Goal: Task Accomplishment & Management: Use online tool/utility

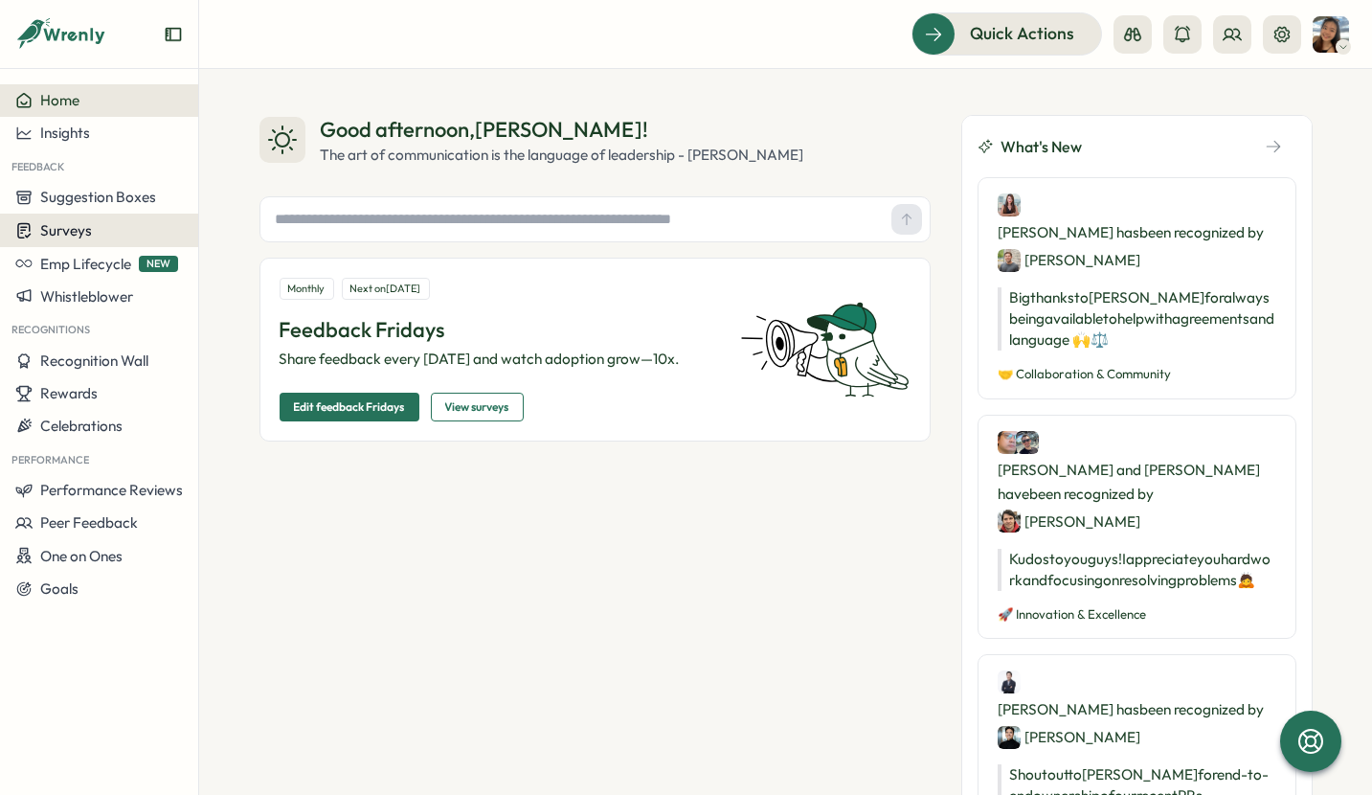
click at [111, 235] on div "Surveys" at bounding box center [99, 230] width 168 height 18
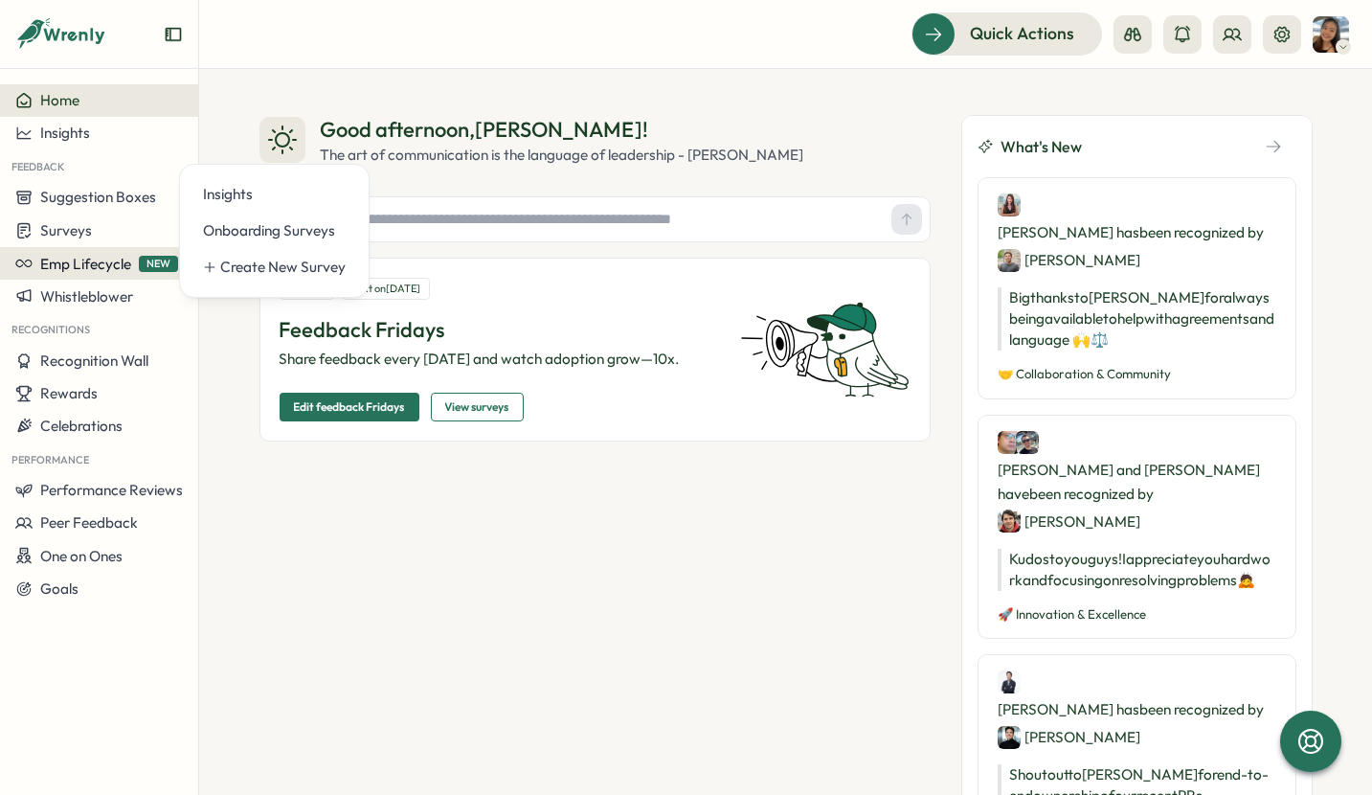
click at [122, 263] on span "Emp Lifecycle" at bounding box center [85, 264] width 91 height 18
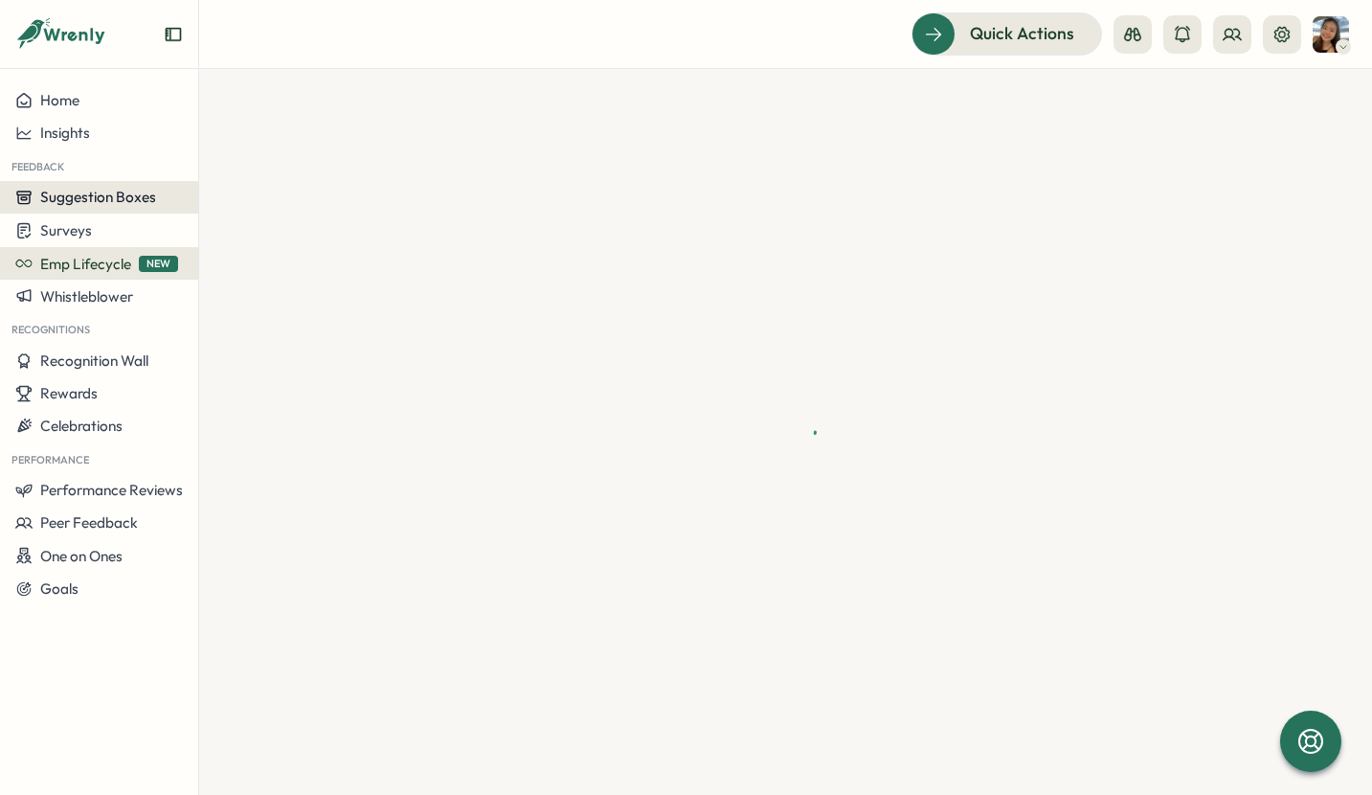
click at [129, 203] on span "Suggestion Boxes" at bounding box center [98, 197] width 116 height 18
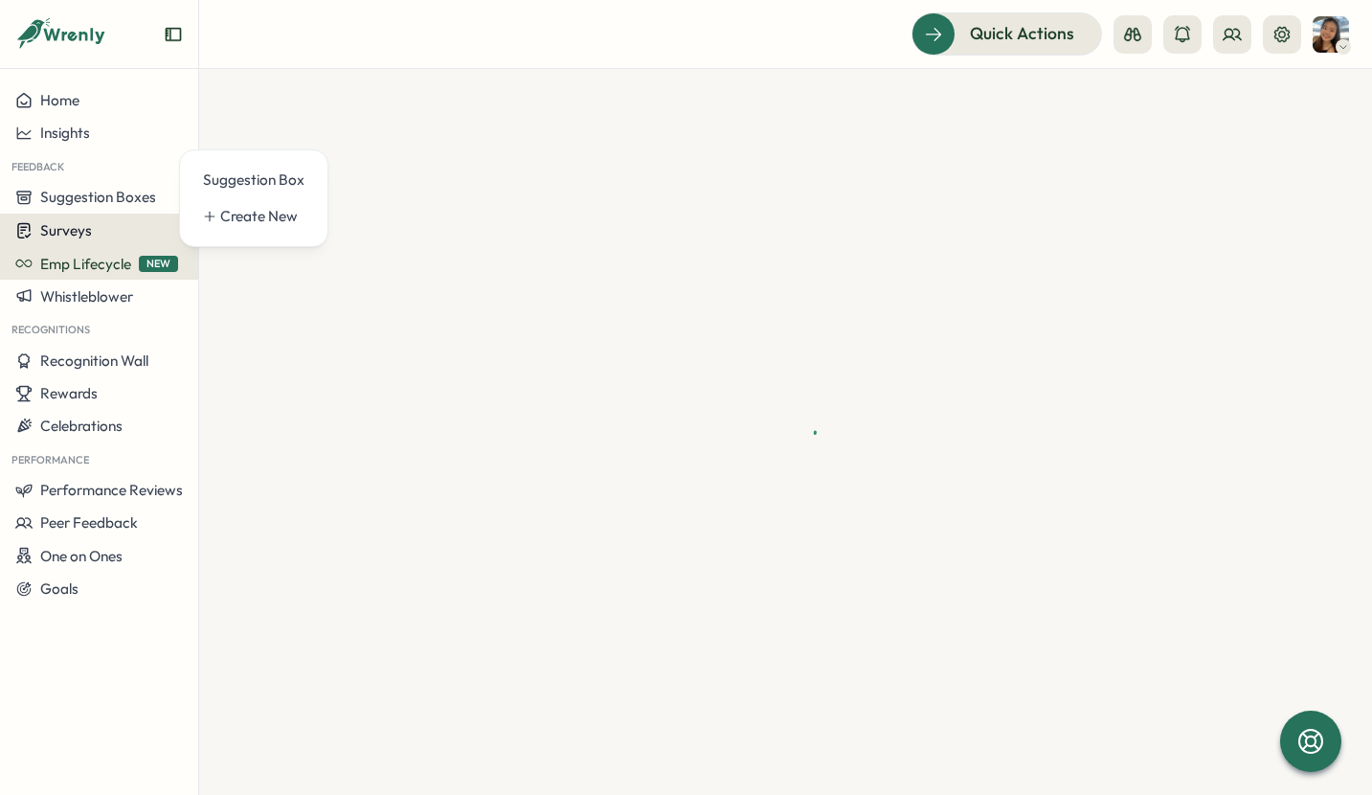
click at [124, 229] on div "Surveys" at bounding box center [99, 230] width 168 height 18
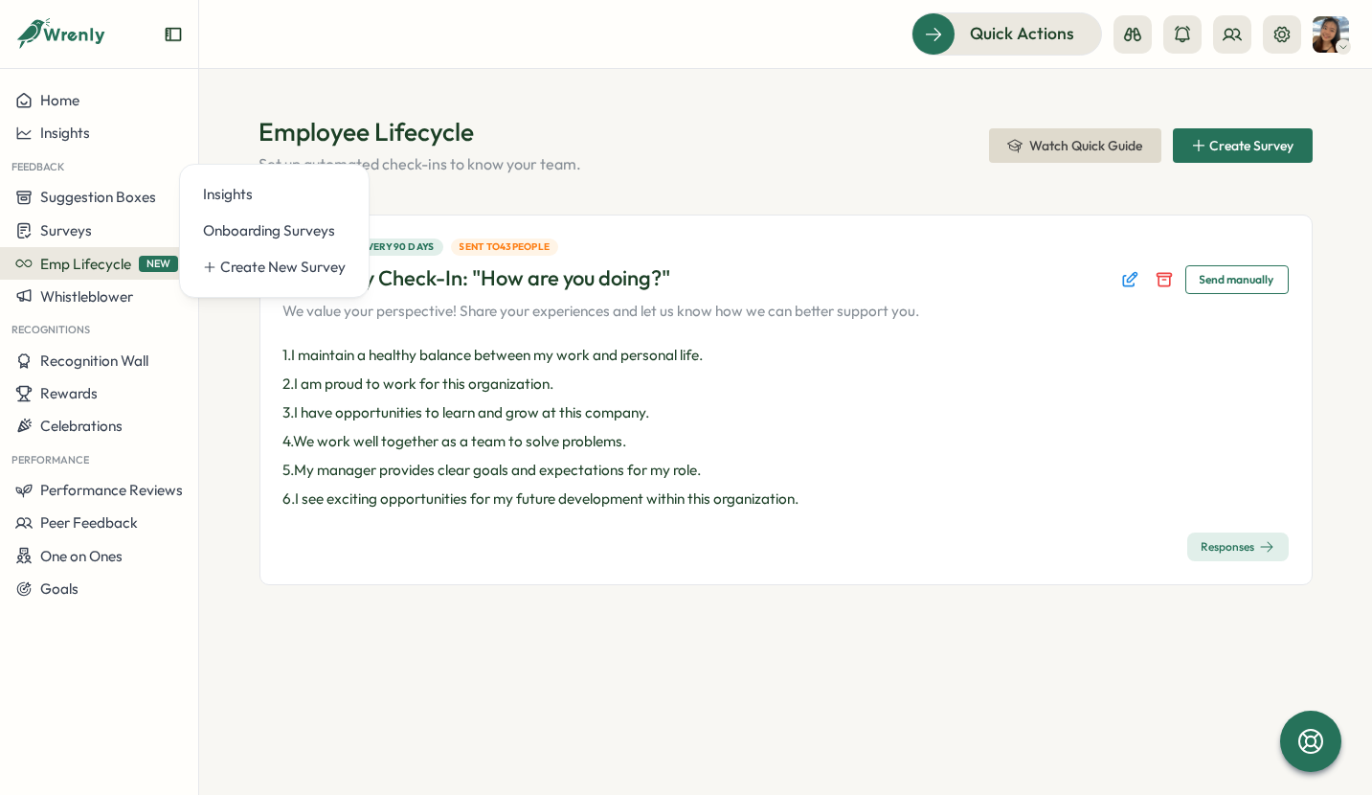
click at [753, 296] on div "Sends after every 90 days Sent to 43 people Quarterly Check-In: "How are you do…" at bounding box center [601, 279] width 637 height 83
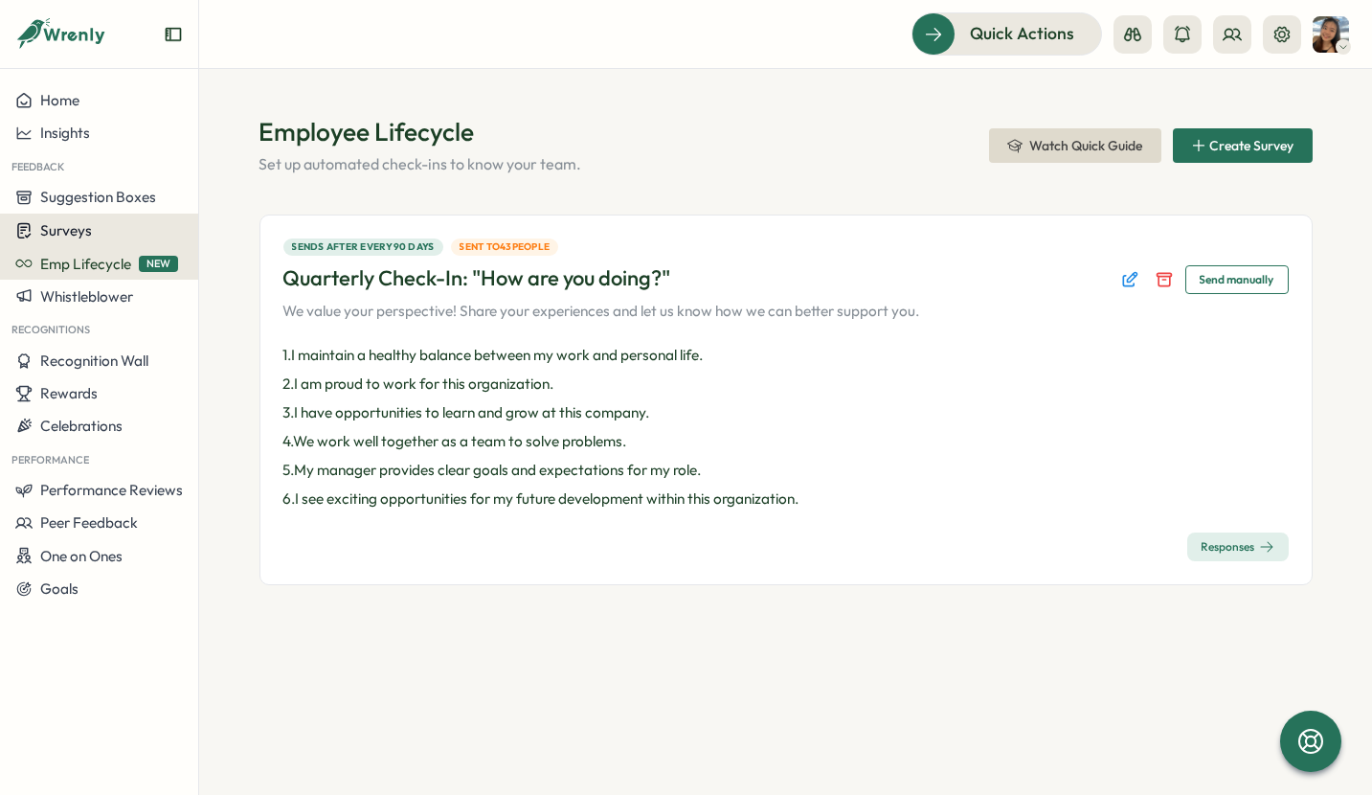
click at [72, 226] on span "Surveys" at bounding box center [66, 230] width 52 height 18
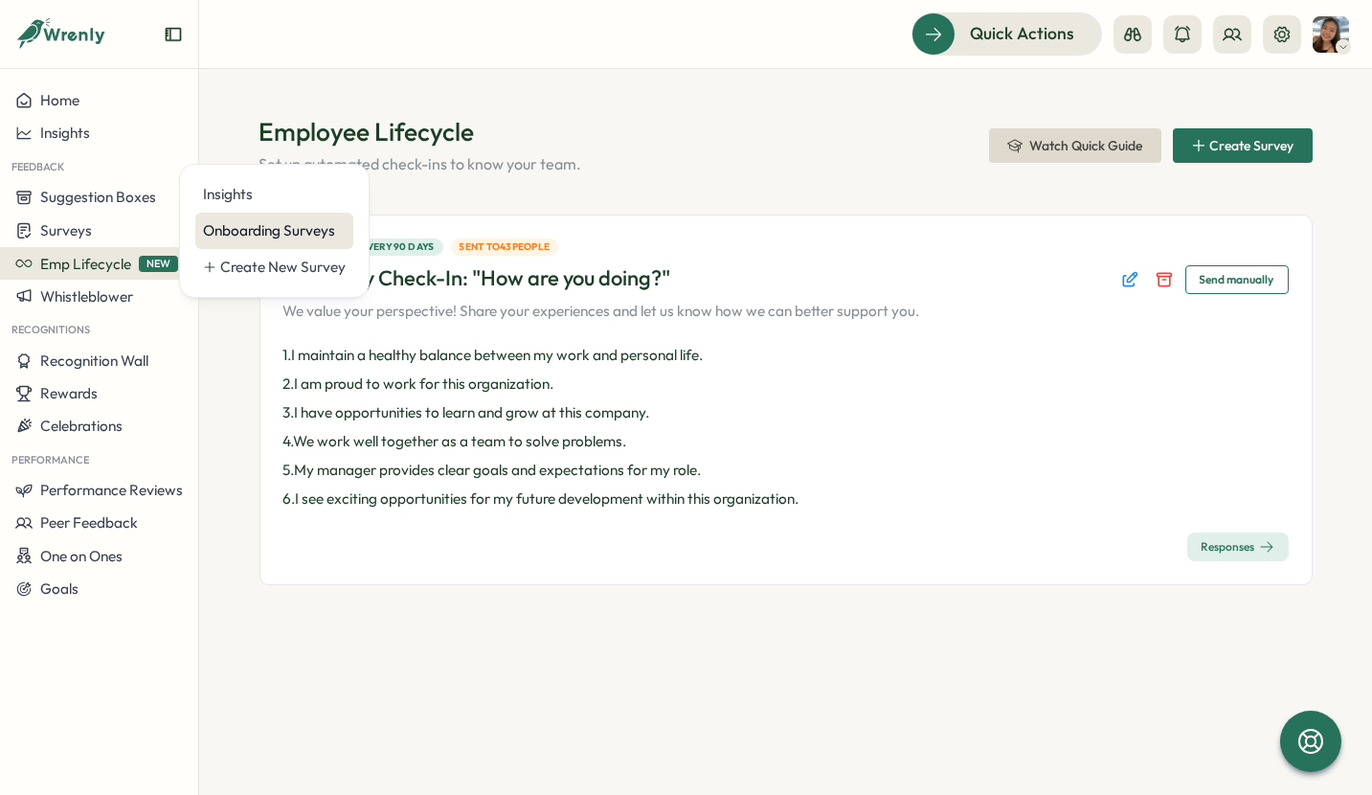
click at [274, 232] on div "Onboarding Surveys" at bounding box center [274, 230] width 143 height 21
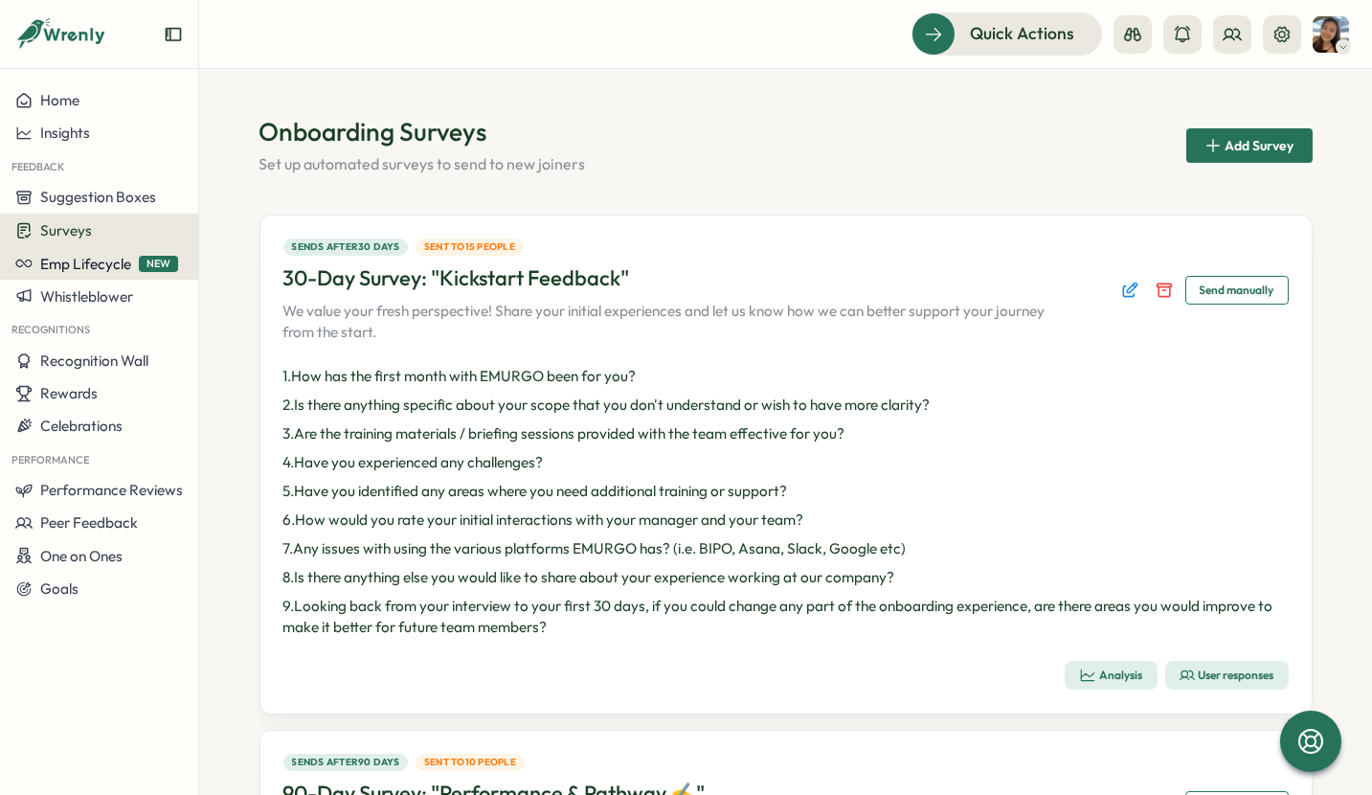
click at [102, 256] on span "Emp Lifecycle" at bounding box center [85, 264] width 91 height 18
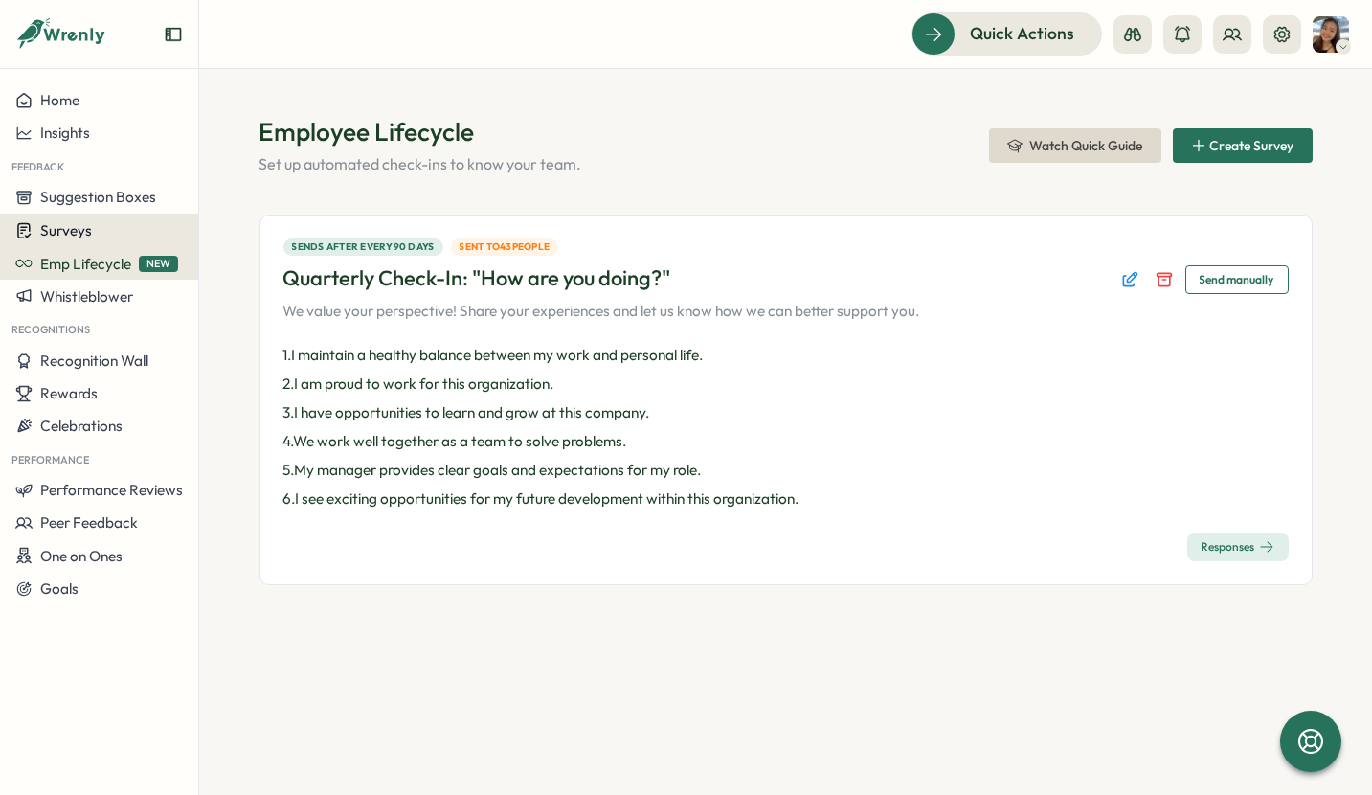
click at [115, 231] on div "Surveys" at bounding box center [99, 230] width 168 height 18
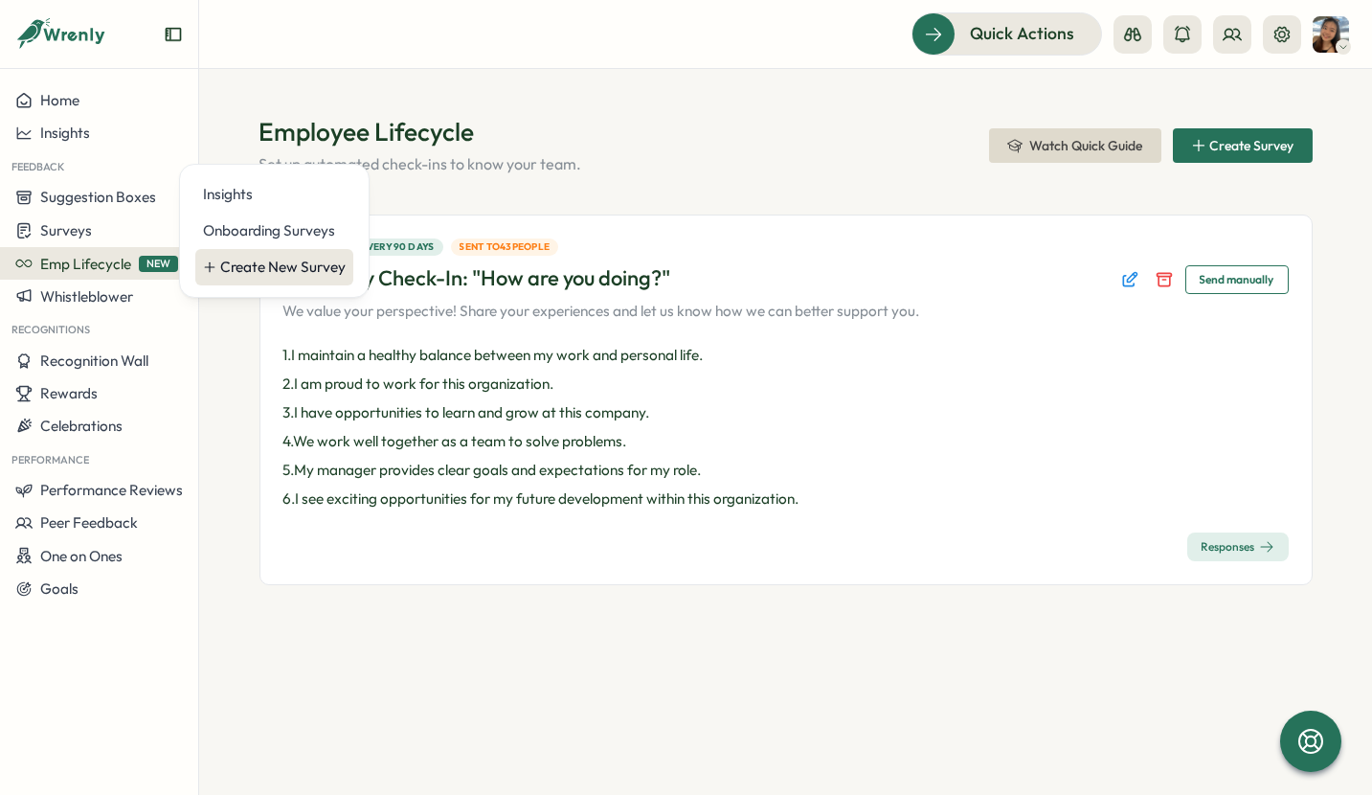
click at [302, 272] on div "Create New Survey" at bounding box center [282, 267] width 125 height 21
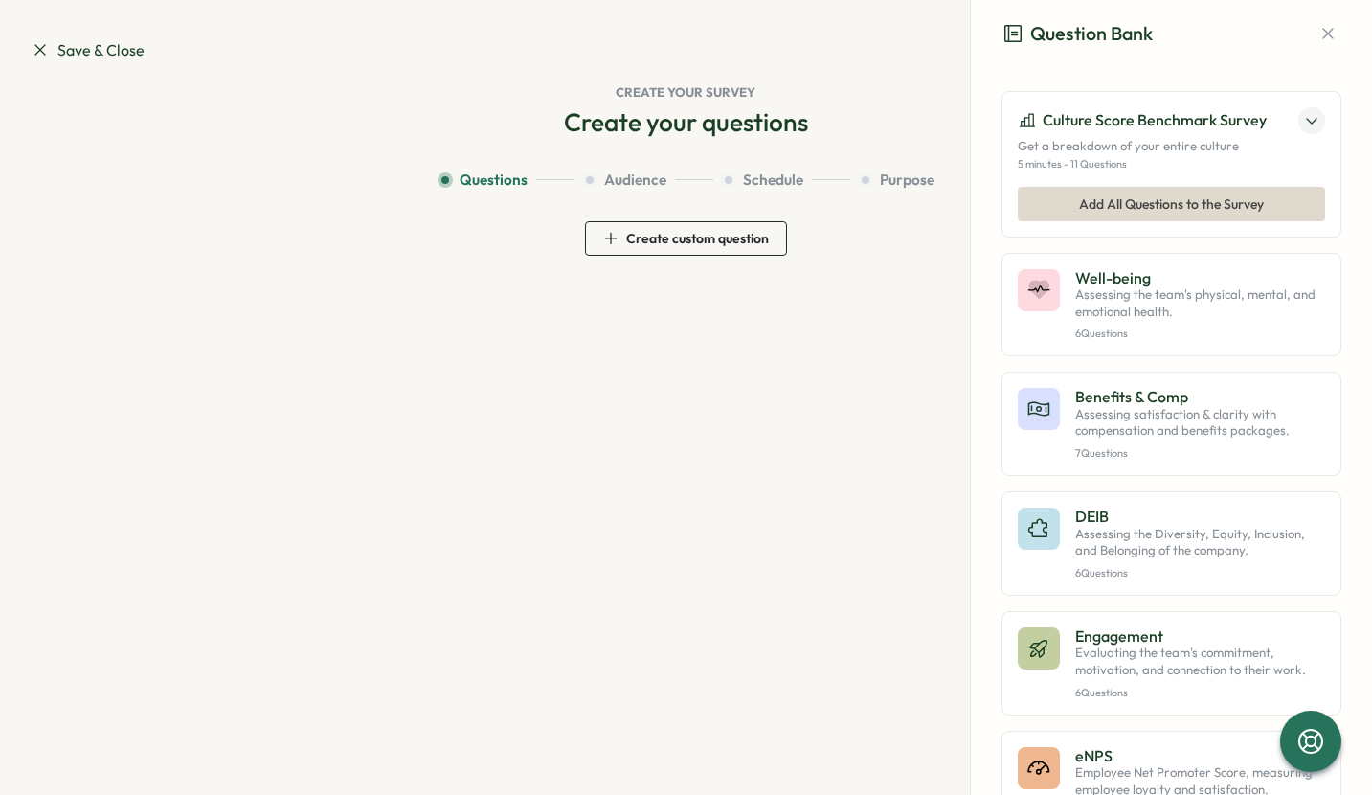
click at [91, 56] on span "Save & Close" at bounding box center [88, 50] width 114 height 24
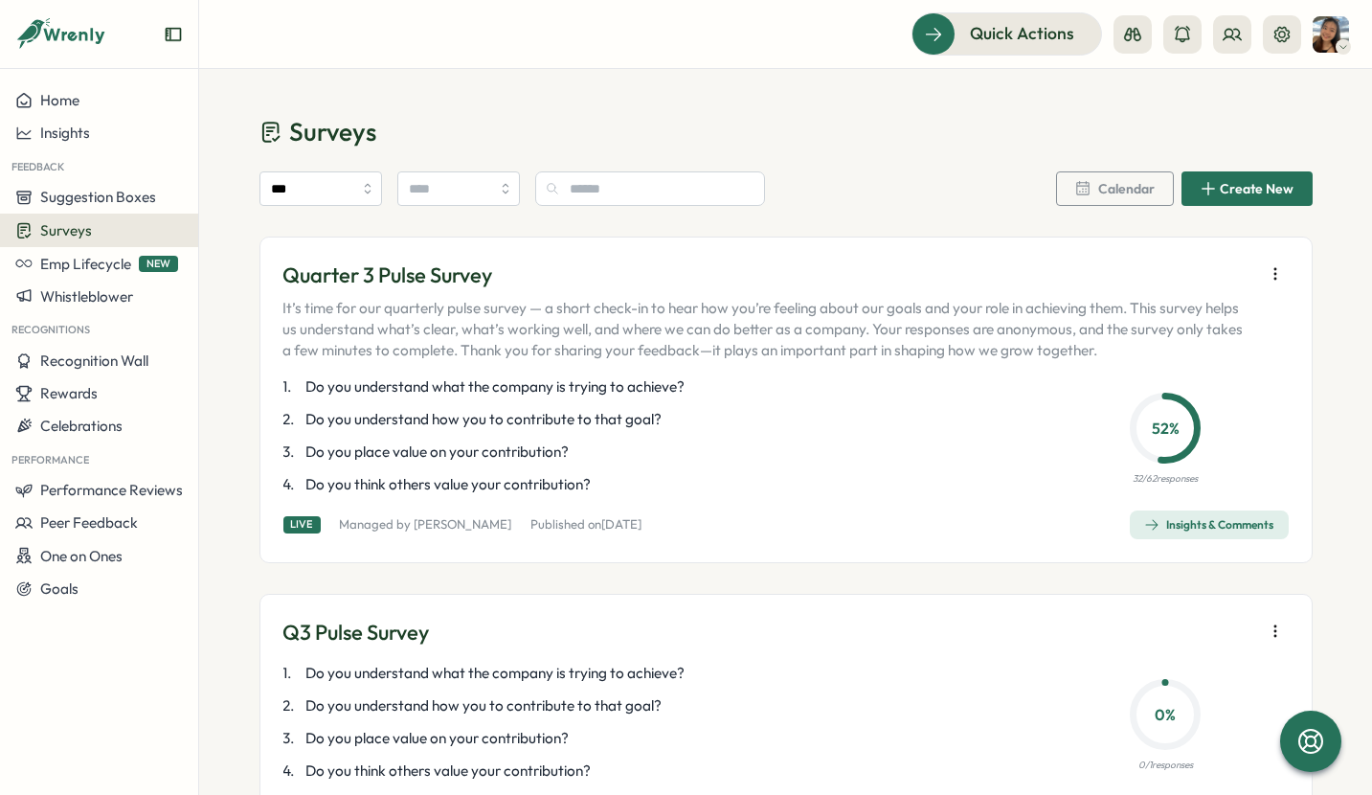
click at [665, 416] on p "2 . Do you understand how you to contribute to that goal?" at bounding box center [651, 419] width 737 height 21
click at [1273, 268] on icon "button" at bounding box center [1275, 273] width 19 height 19
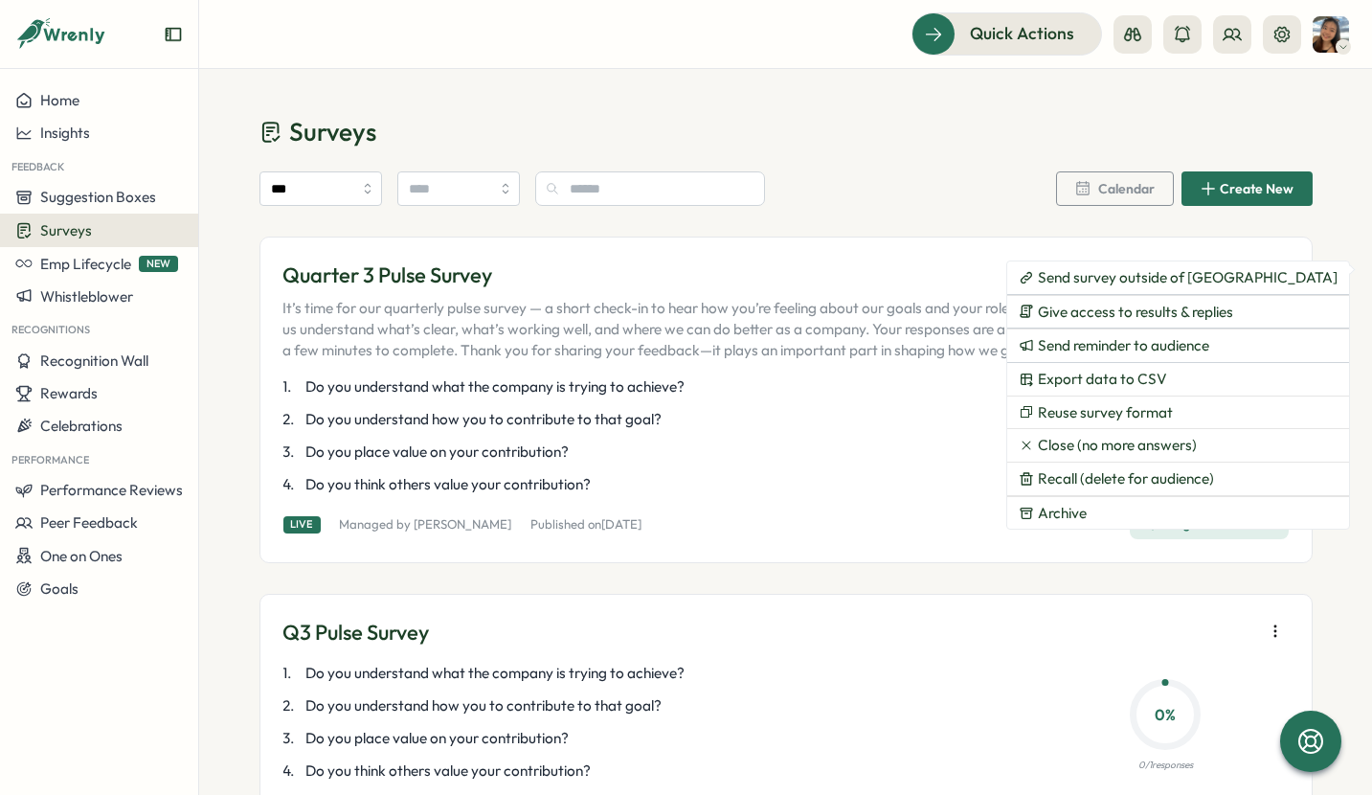
click at [871, 269] on p "Quarter 3 Pulse Survey" at bounding box center [768, 275] width 971 height 30
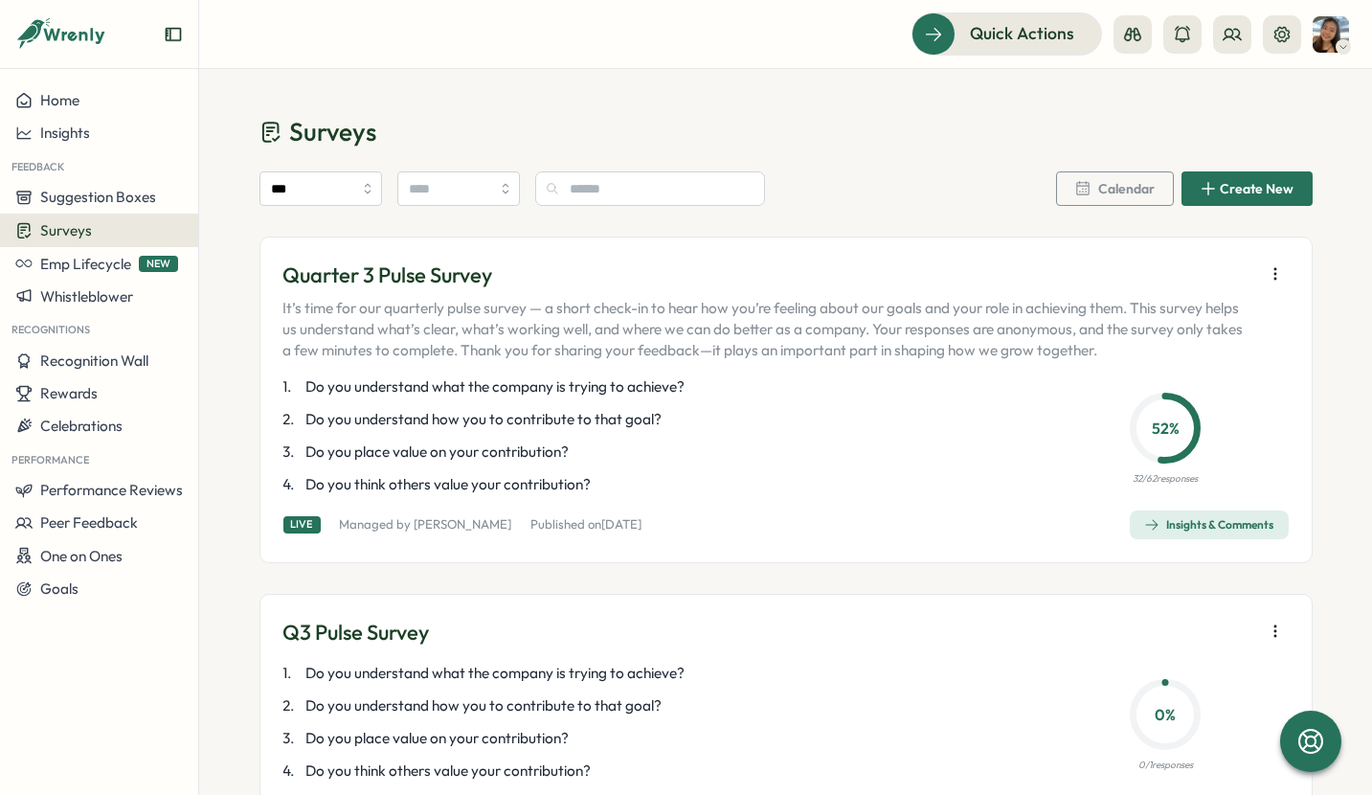
click at [699, 309] on p "It’s time for our quarterly pulse survey — a short check-in to hear how you’re …" at bounding box center [768, 329] width 971 height 63
click at [1270, 274] on icon "button" at bounding box center [1275, 273] width 19 height 19
click at [808, 487] on p "4 . Do you think others value your contribution?" at bounding box center [651, 484] width 737 height 21
click at [1167, 528] on div "Insights & Comments" at bounding box center [1209, 524] width 130 height 15
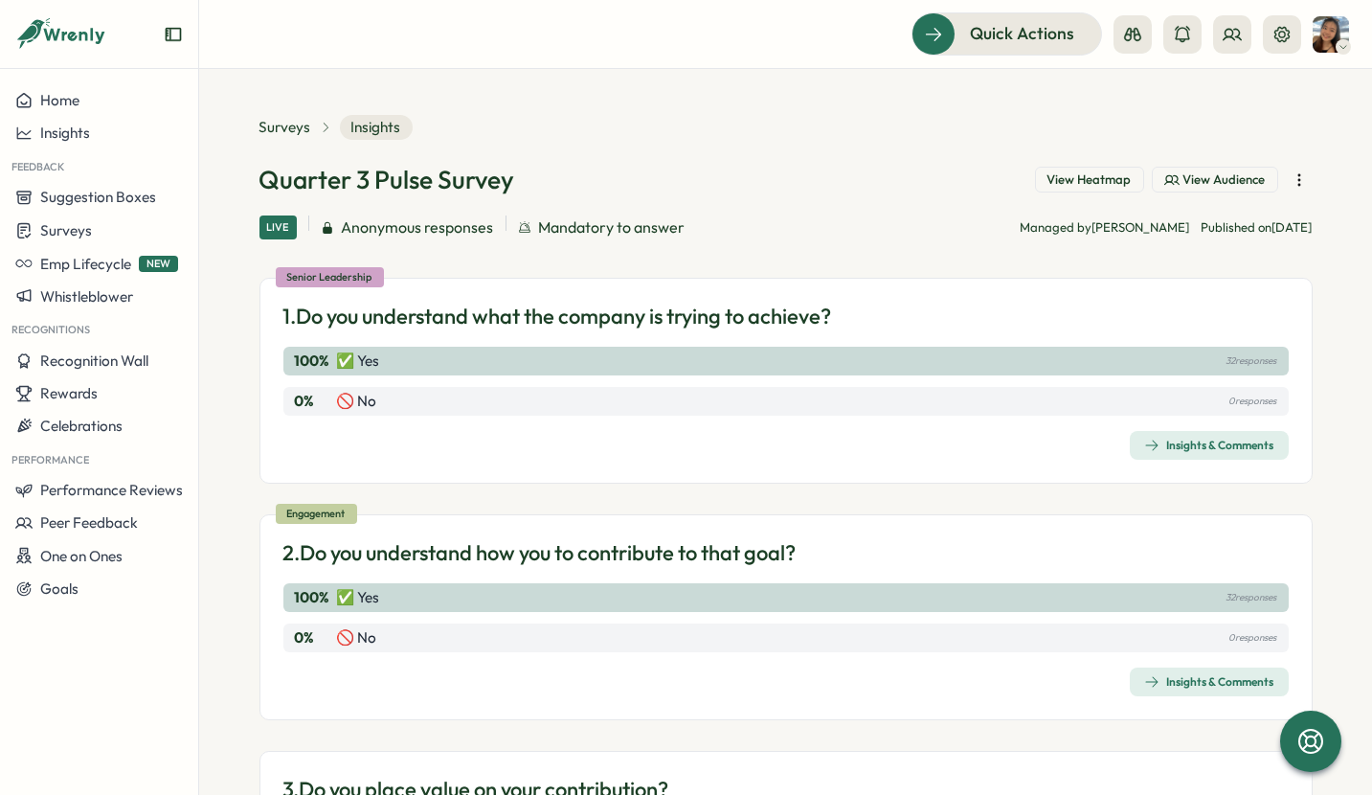
click at [1295, 176] on icon "button" at bounding box center [1298, 179] width 19 height 19
click at [937, 187] on div "Quarter 3 Pulse Survey View Heatmap View Audience" at bounding box center [785, 180] width 1053 height 34
click at [807, 183] on div "Quarter 3 Pulse Survey View Heatmap View Audience" at bounding box center [785, 180] width 1053 height 34
click at [1289, 176] on icon "button" at bounding box center [1298, 179] width 19 height 19
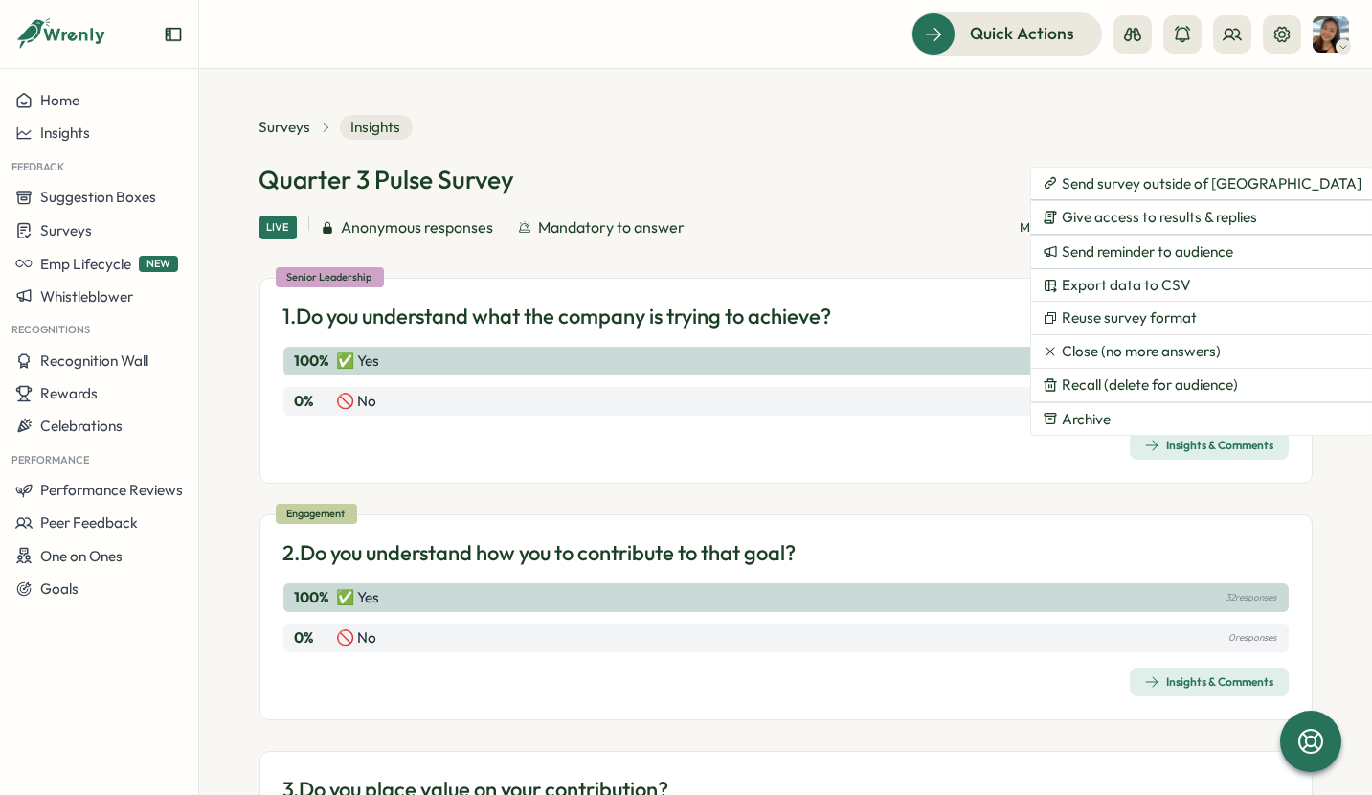
drag, startPoint x: 924, startPoint y: 206, endPoint x: 775, endPoint y: 158, distance: 155.9
click at [922, 204] on div "Quarter 3 Pulse Survey View Heatmap View Audience Live Anonymous responses Mand…" at bounding box center [785, 201] width 1053 height 77
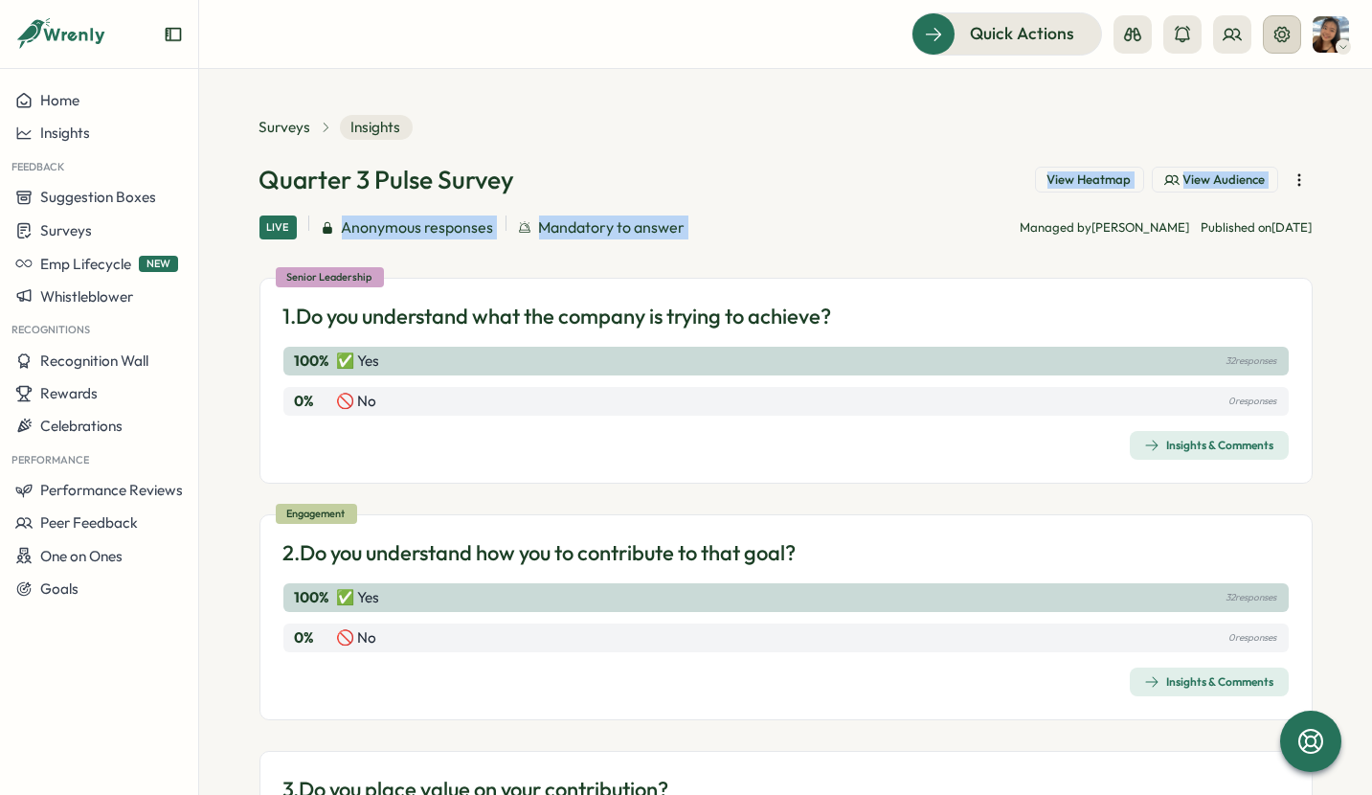
click at [1295, 27] on button at bounding box center [1282, 34] width 38 height 38
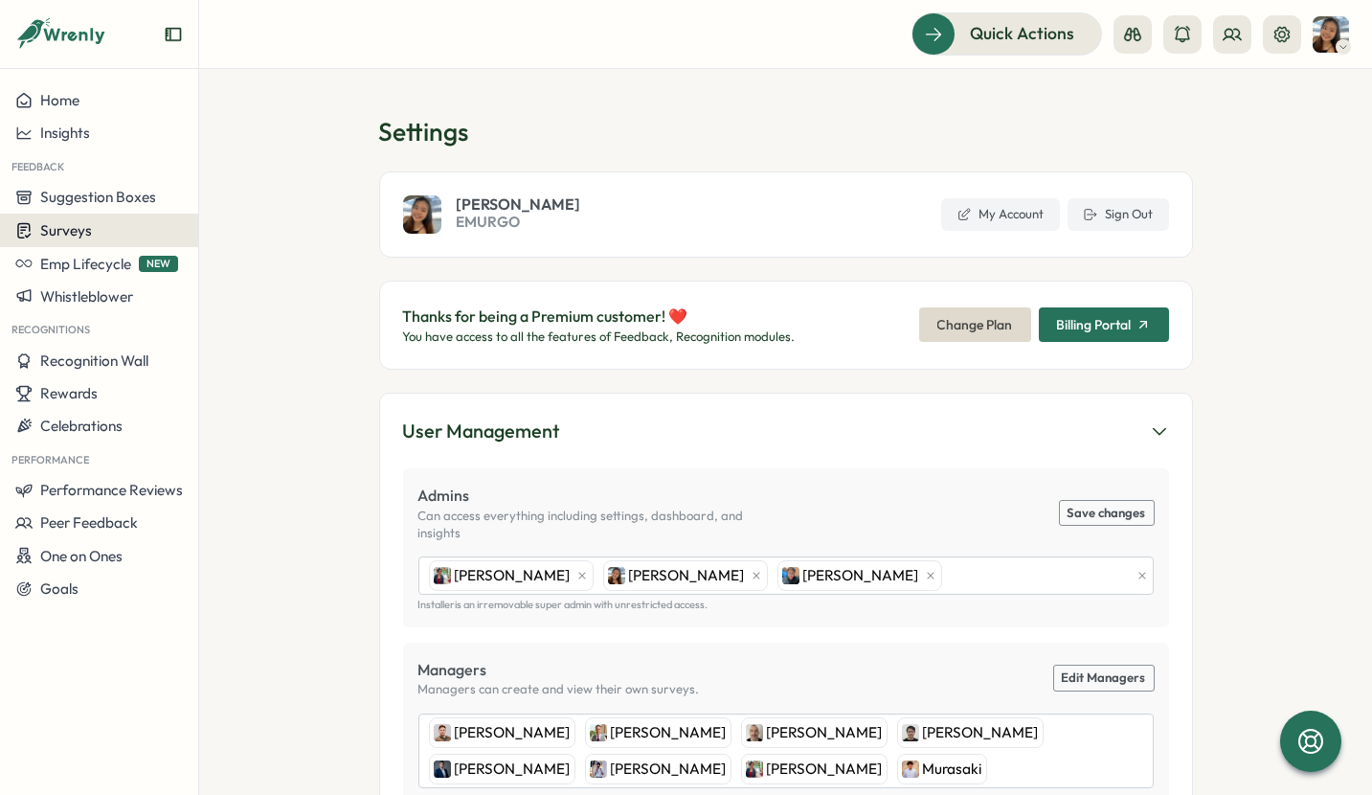
click at [101, 232] on div "Surveys" at bounding box center [99, 230] width 168 height 18
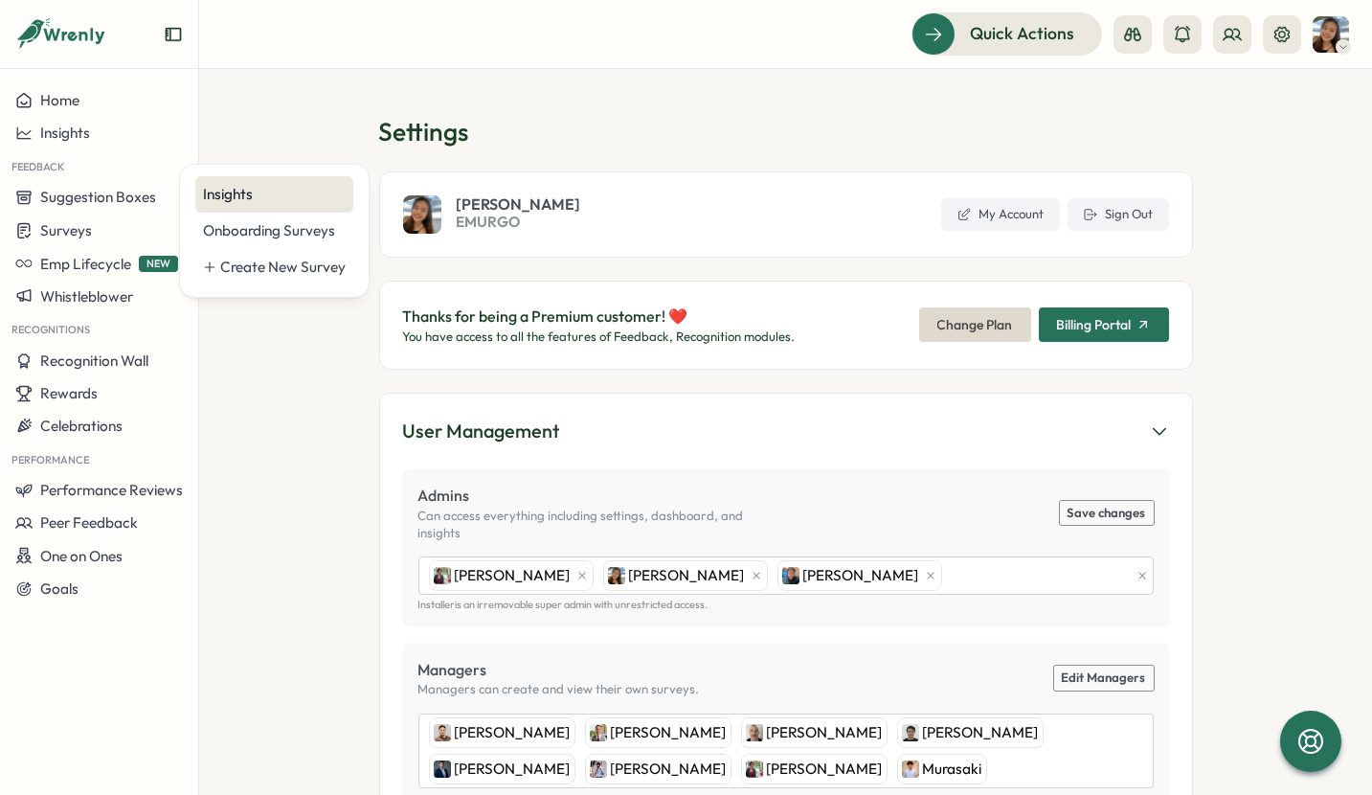
click at [264, 190] on div "Insights" at bounding box center [274, 194] width 143 height 21
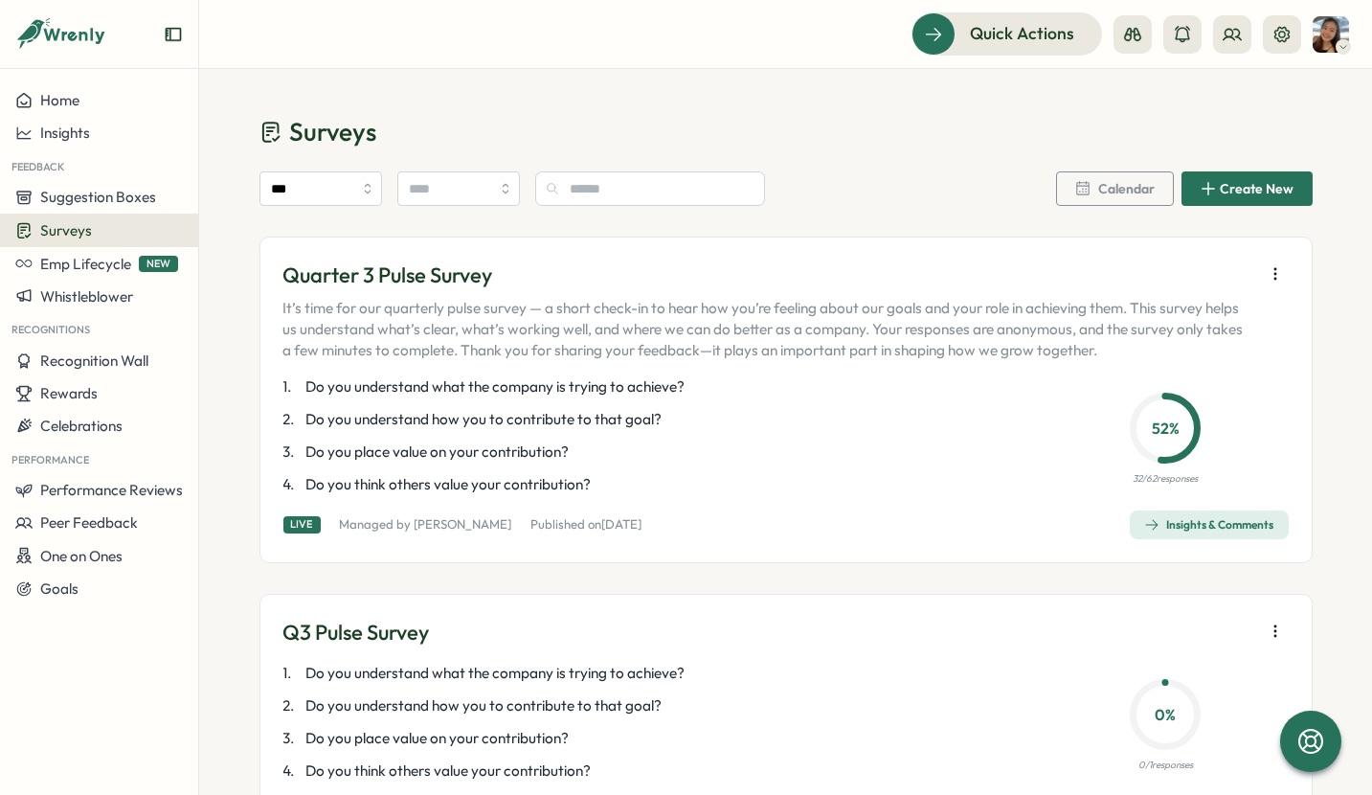
click at [1276, 272] on icon "button" at bounding box center [1275, 273] width 19 height 19
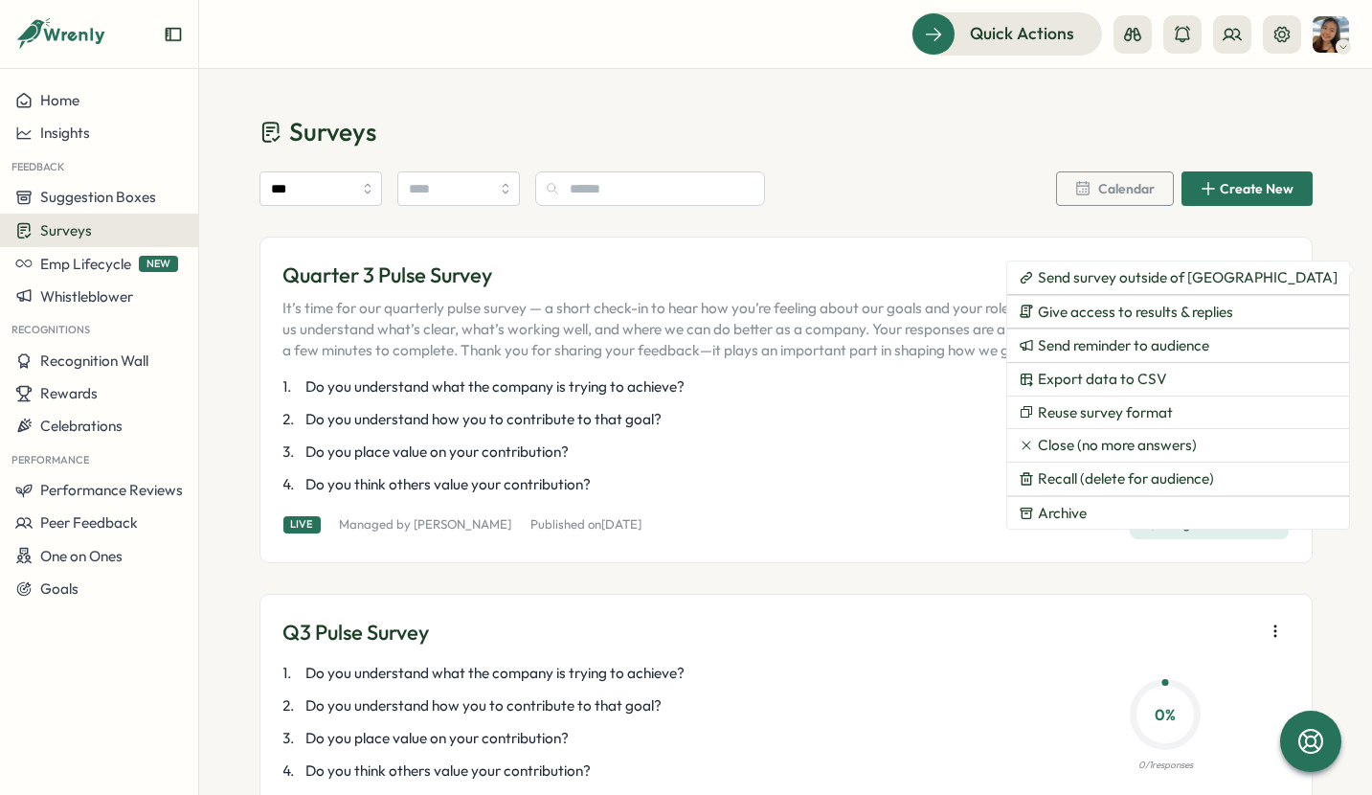
click at [459, 289] on div "Quarter 3 Pulse Survey It’s time for our quarterly pulse survey — a short check…" at bounding box center [768, 310] width 971 height 101
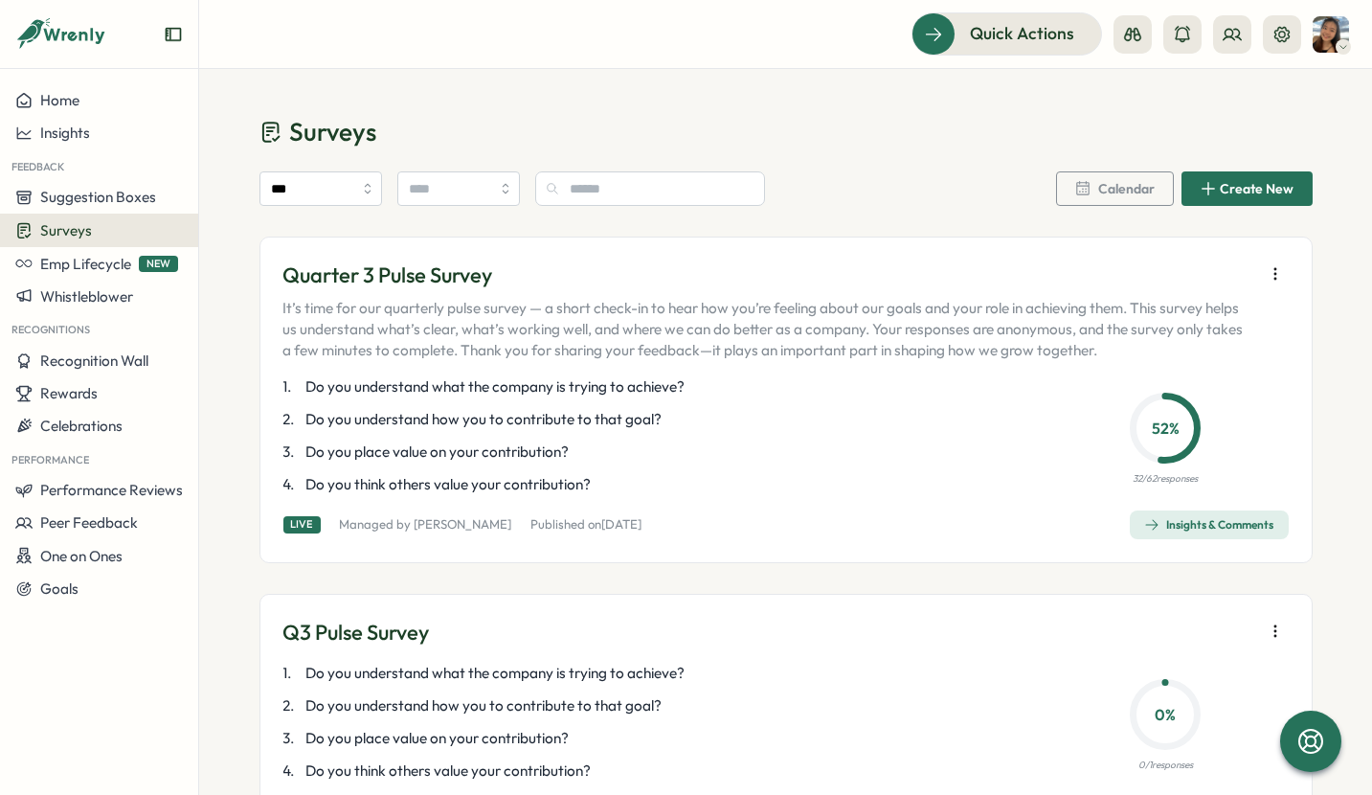
click at [436, 276] on p "Quarter 3 Pulse Survey" at bounding box center [768, 275] width 971 height 30
click at [629, 339] on p "It’s time for our quarterly pulse survey — a short check-in to hear how you’re …" at bounding box center [768, 329] width 971 height 63
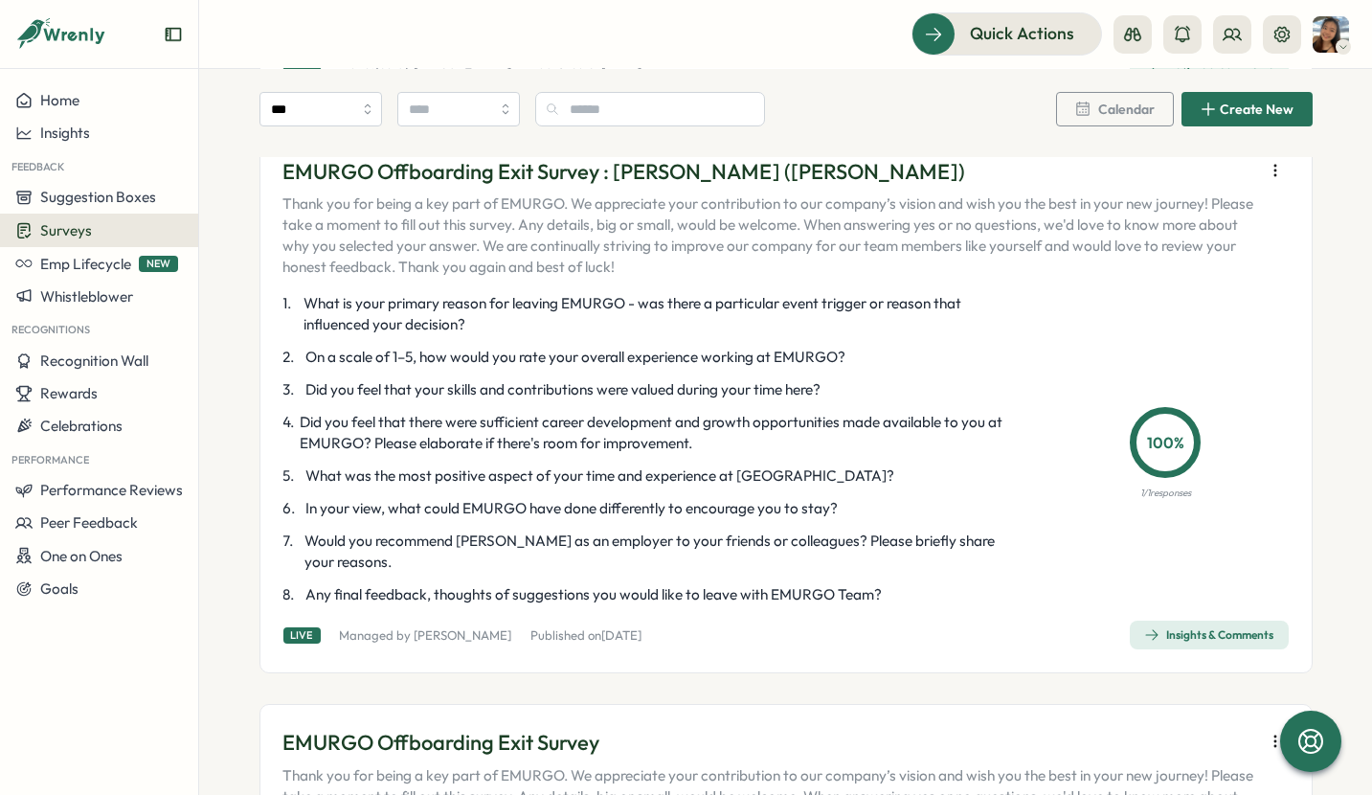
scroll to position [1436, 0]
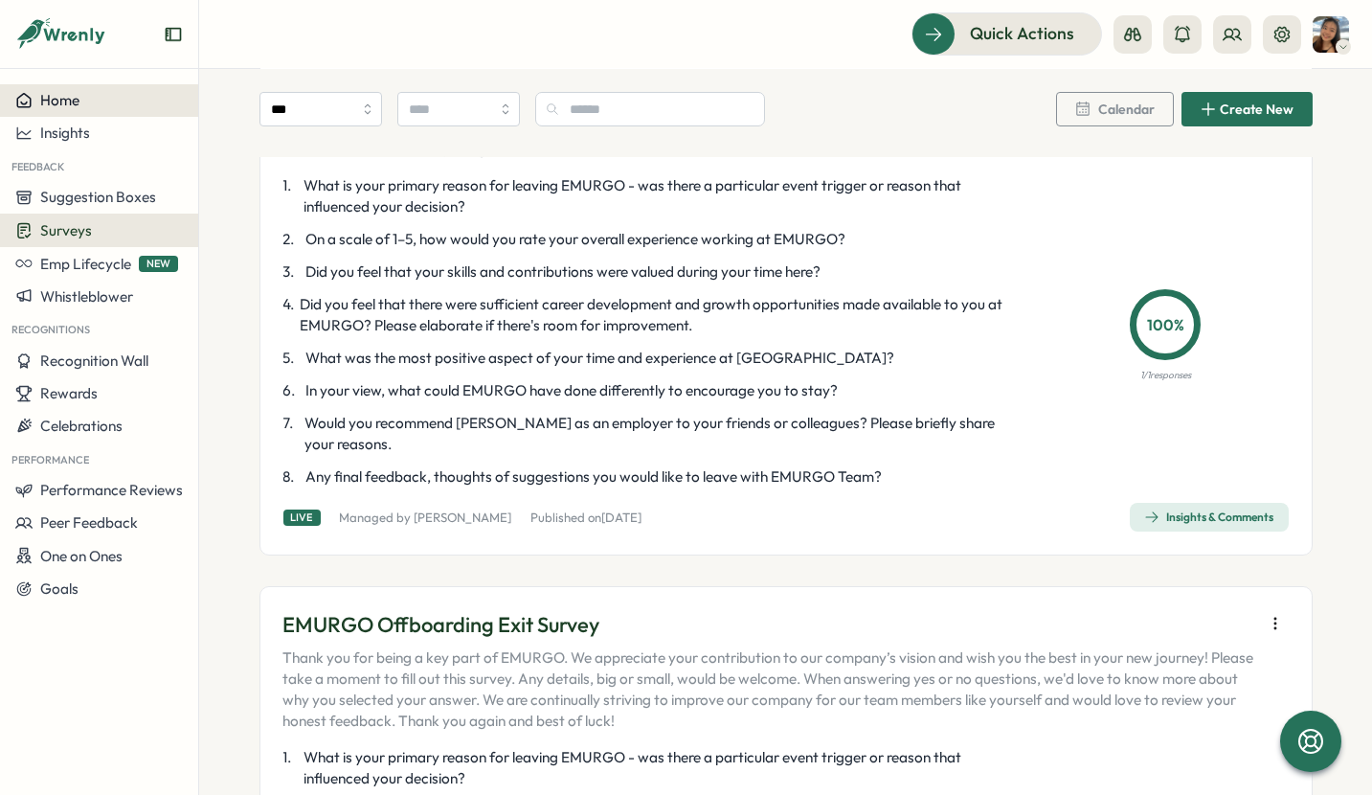
click at [92, 100] on div "Home" at bounding box center [99, 100] width 168 height 17
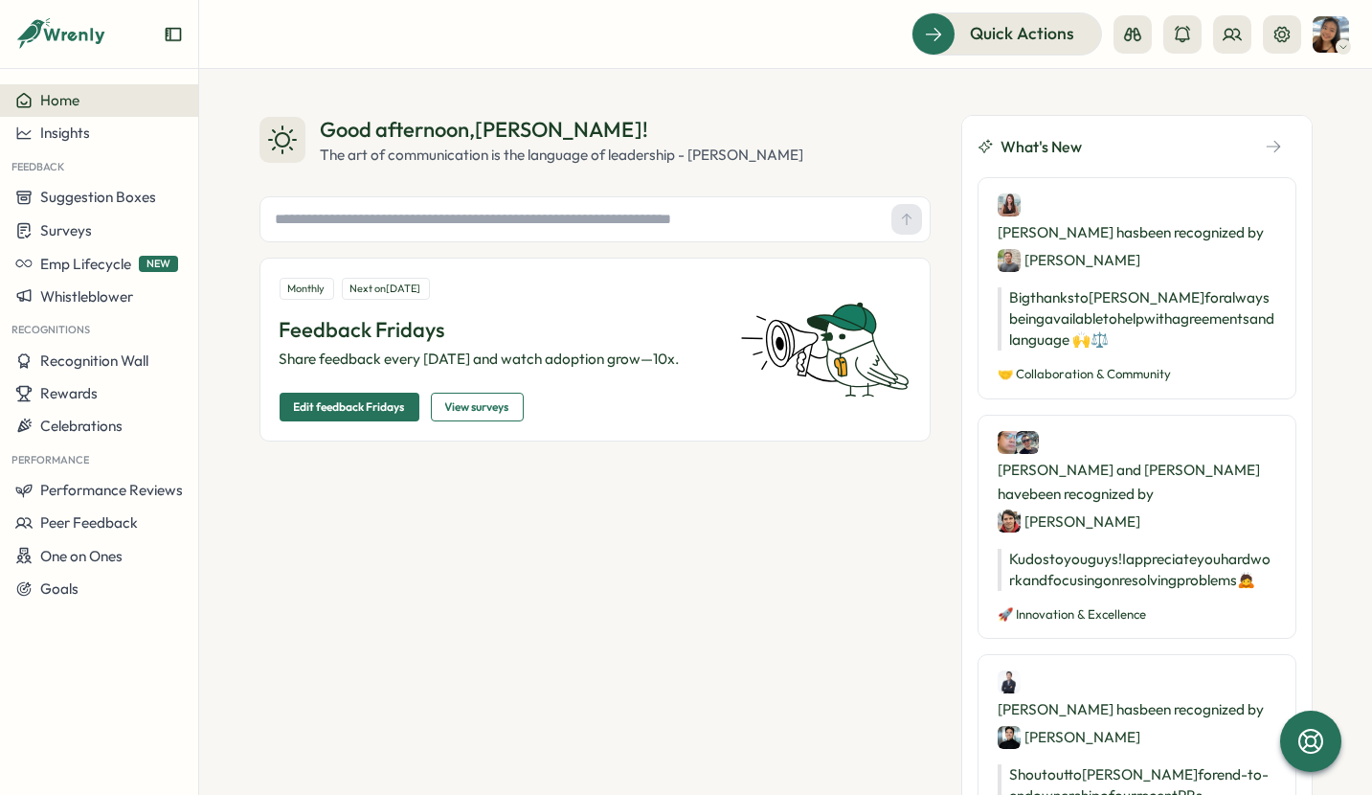
click at [1255, 142] on button "button" at bounding box center [1273, 146] width 46 height 29
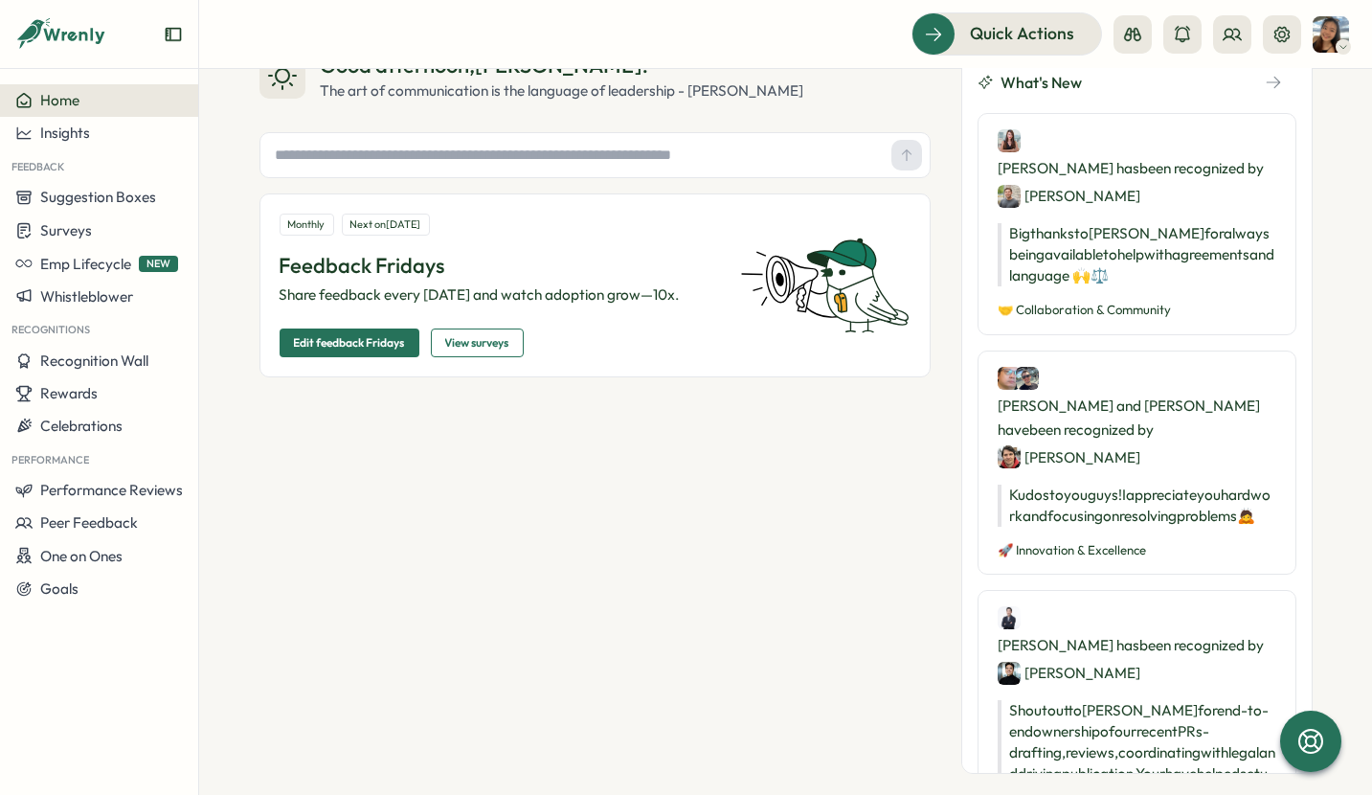
scroll to position [88, 0]
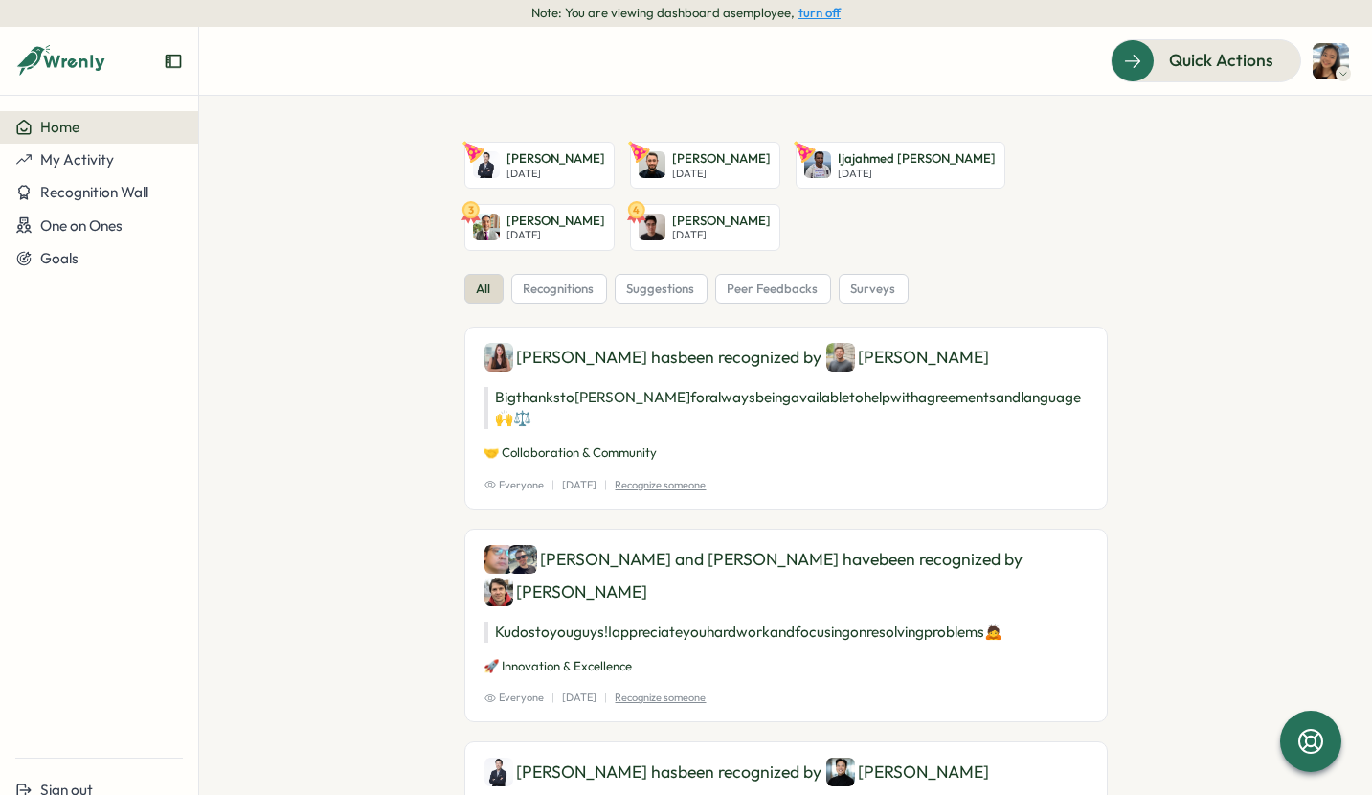
click at [65, 124] on span "Home" at bounding box center [59, 127] width 39 height 18
click at [83, 71] on icon at bounding box center [61, 61] width 92 height 33
click at [75, 64] on icon at bounding box center [61, 61] width 92 height 33
click at [66, 126] on span "Home" at bounding box center [59, 127] width 39 height 18
click at [1273, 61] on div "Quick Actions" at bounding box center [1194, 60] width 173 height 25
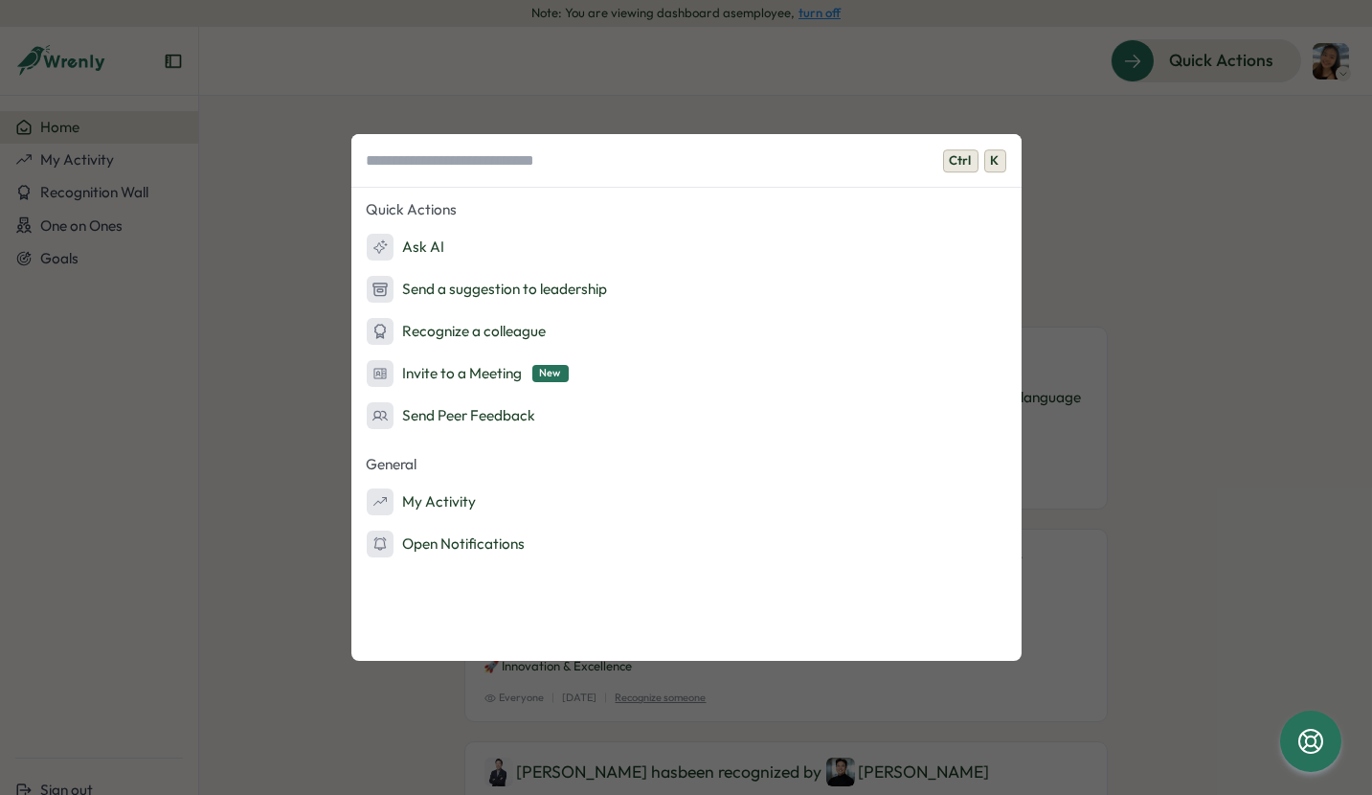
click at [293, 147] on div "Ctrl K Quick Actions Ask AI Send a suggestion to leadership Recognize a colleag…" at bounding box center [686, 397] width 1372 height 795
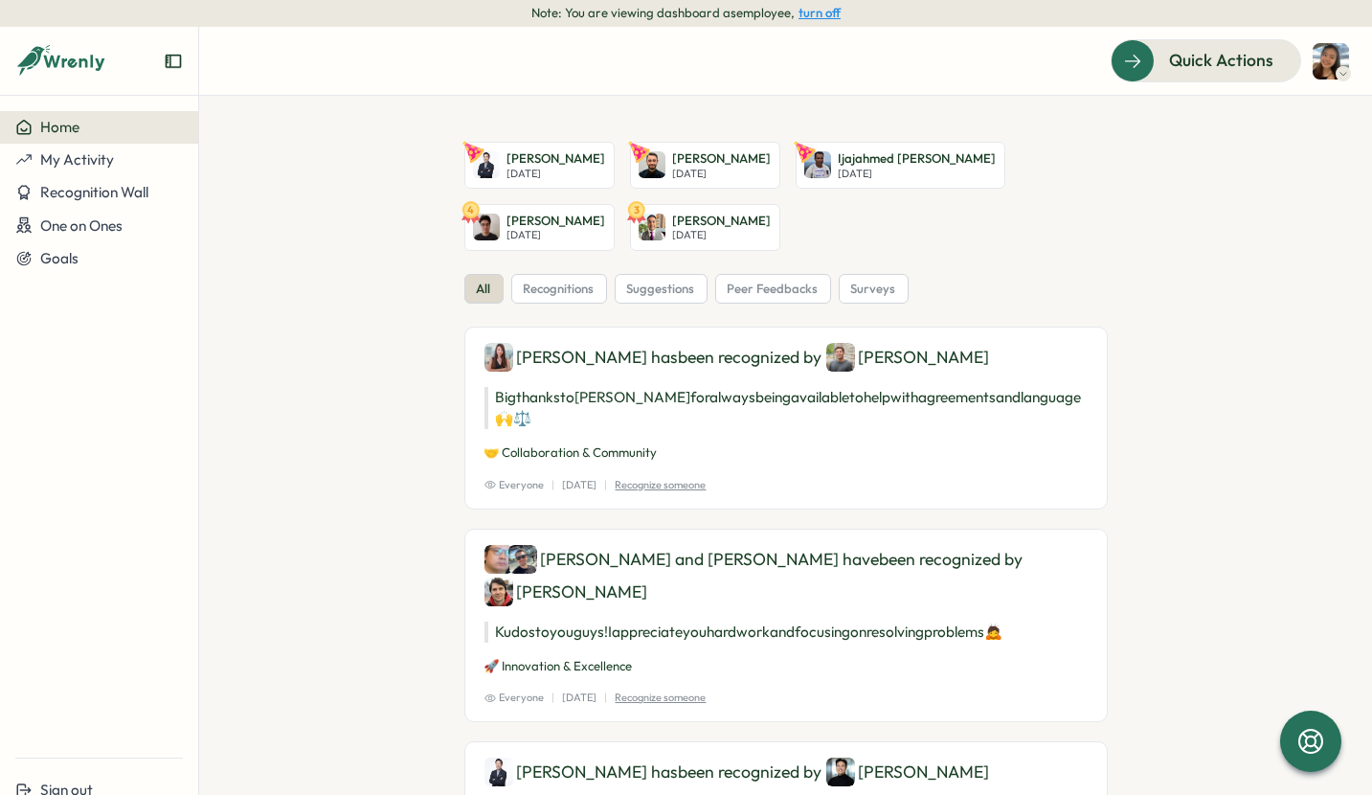
click at [72, 60] on icon at bounding box center [75, 63] width 63 height 16
click at [1349, 73] on div at bounding box center [1342, 73] width 15 height 15
click at [805, 14] on button "turn off" at bounding box center [819, 13] width 42 height 14
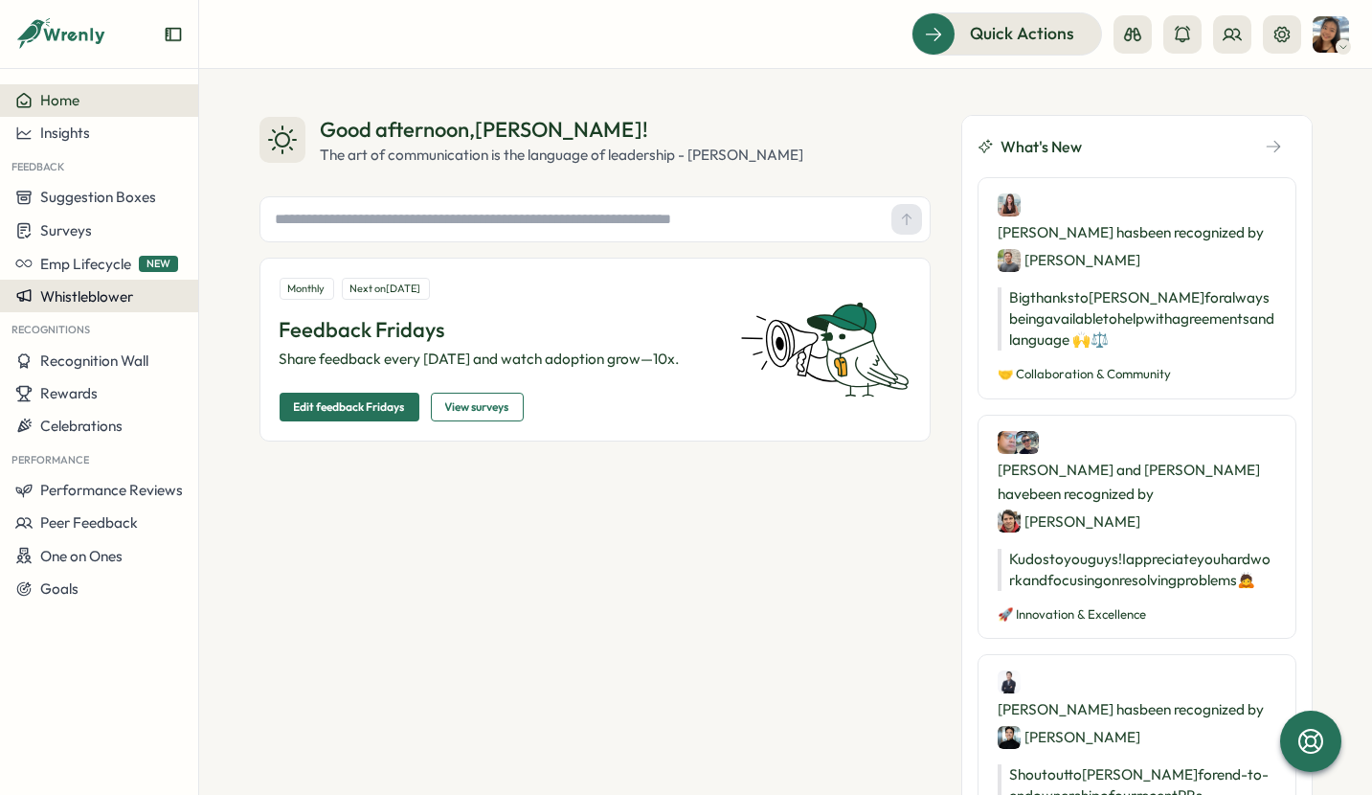
click at [136, 297] on div "Whistleblower" at bounding box center [99, 295] width 168 height 17
click at [223, 283] on div "Manage forms" at bounding box center [254, 278] width 102 height 21
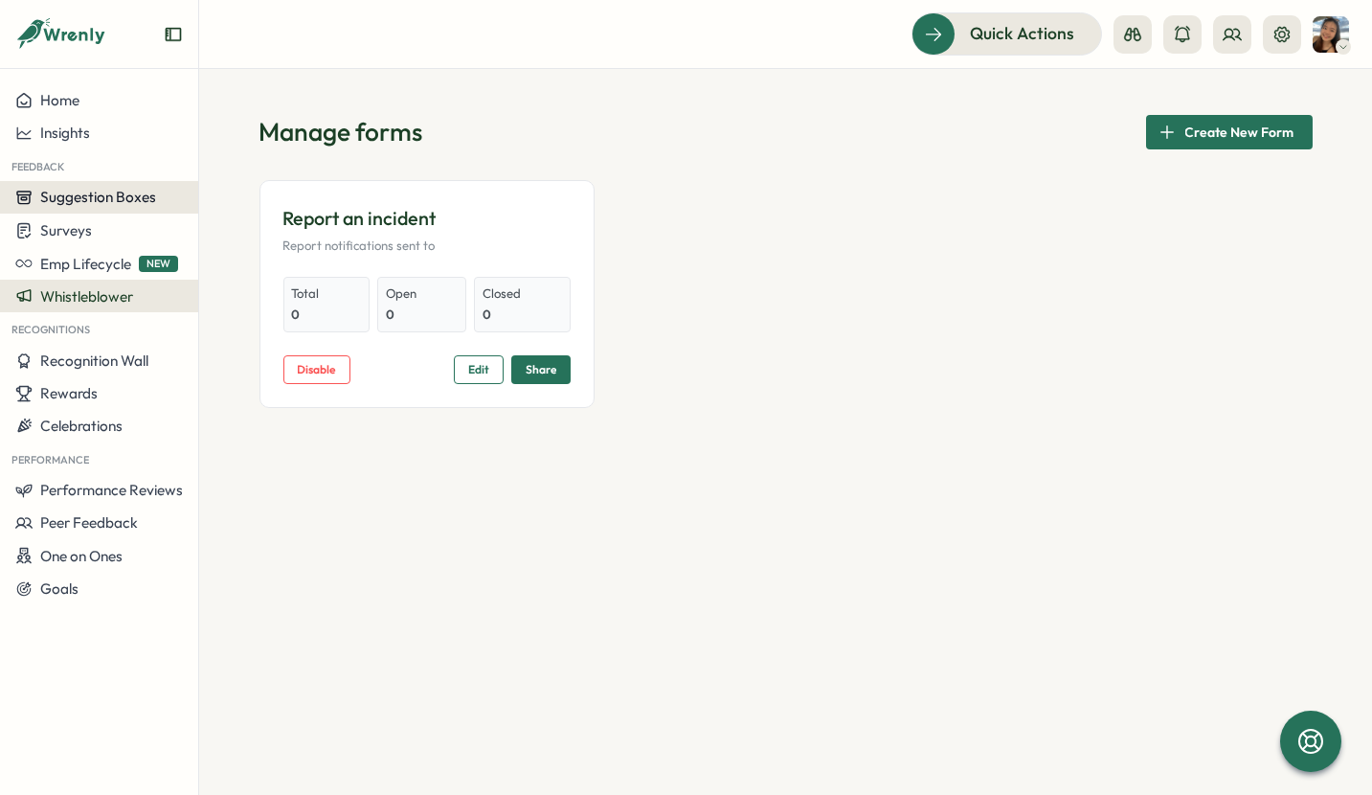
click at [126, 205] on span "Suggestion Boxes" at bounding box center [98, 197] width 116 height 18
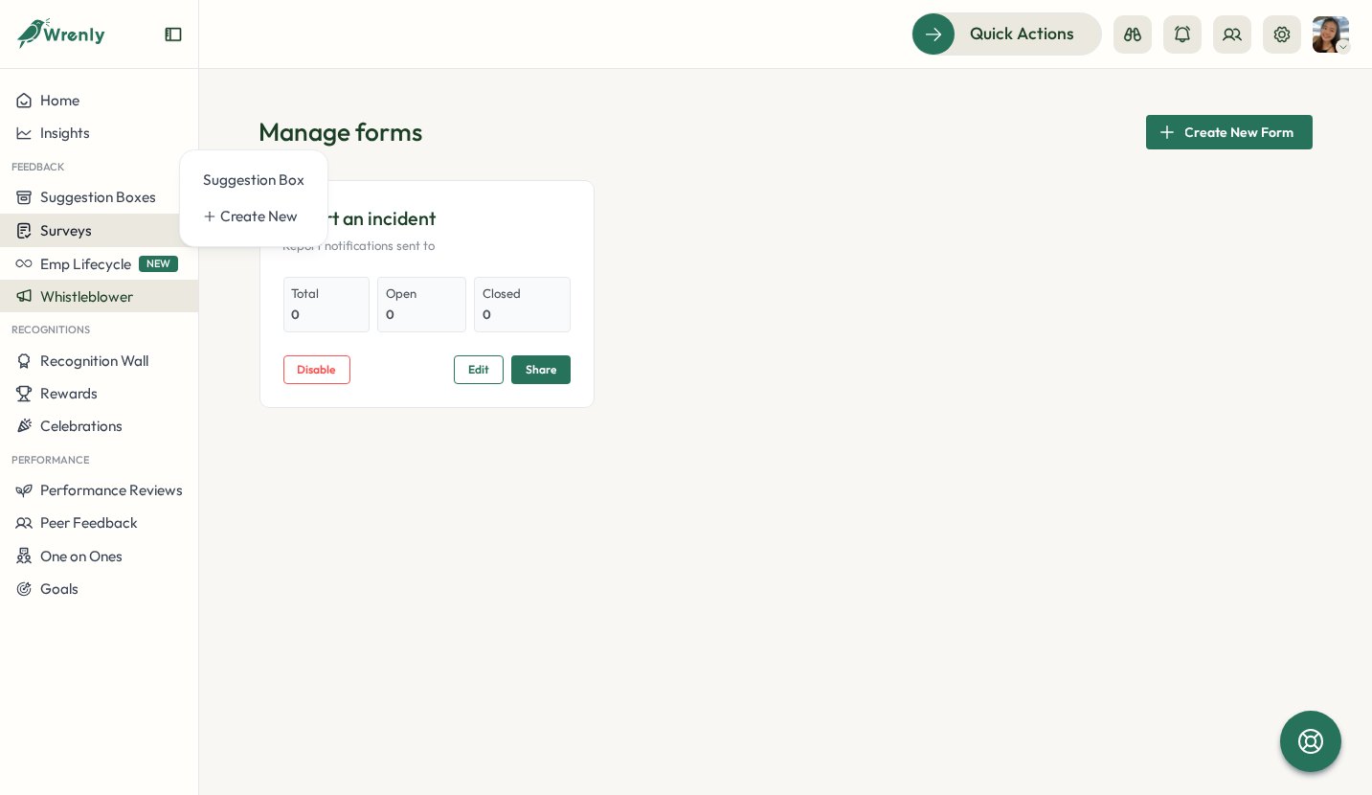
click at [136, 229] on div "Surveys" at bounding box center [99, 230] width 168 height 18
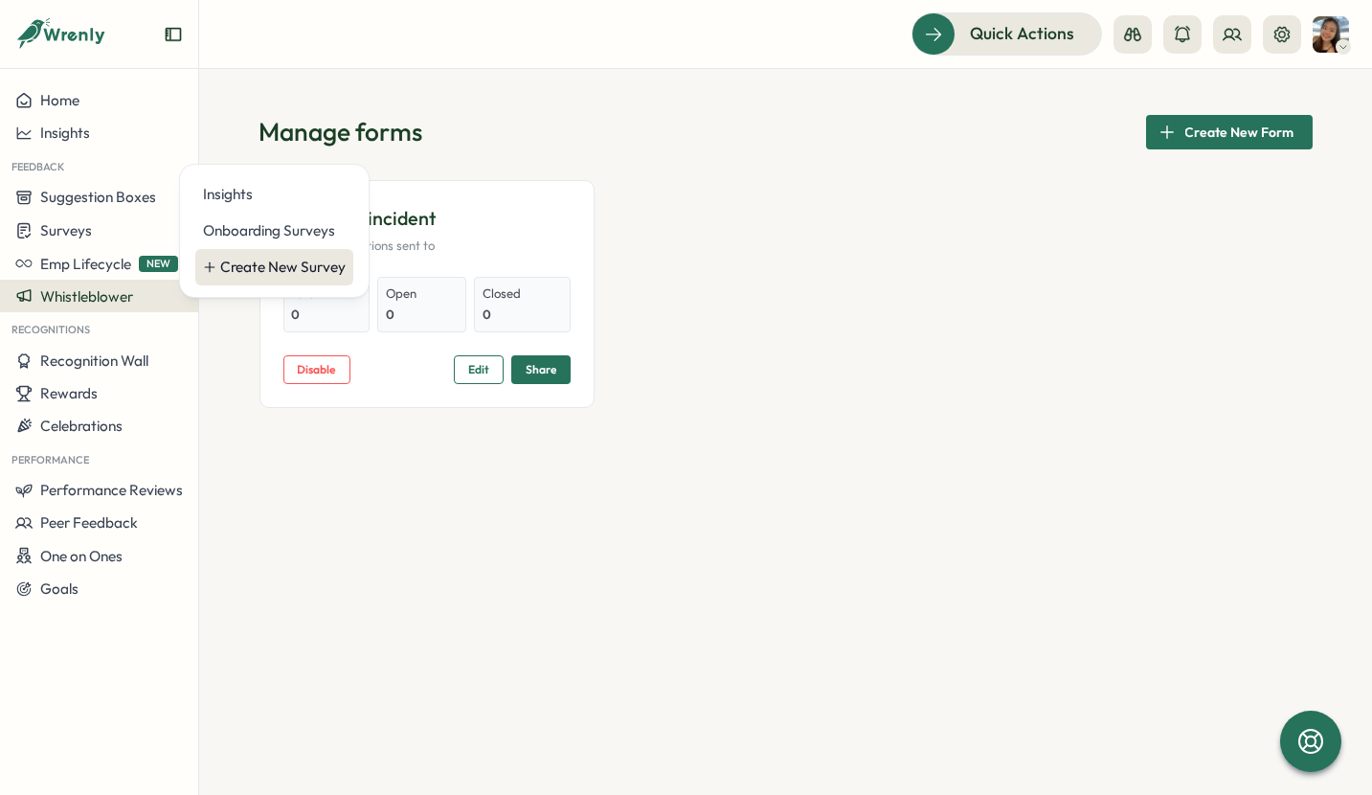
click at [265, 262] on div "Create New Survey" at bounding box center [282, 267] width 125 height 21
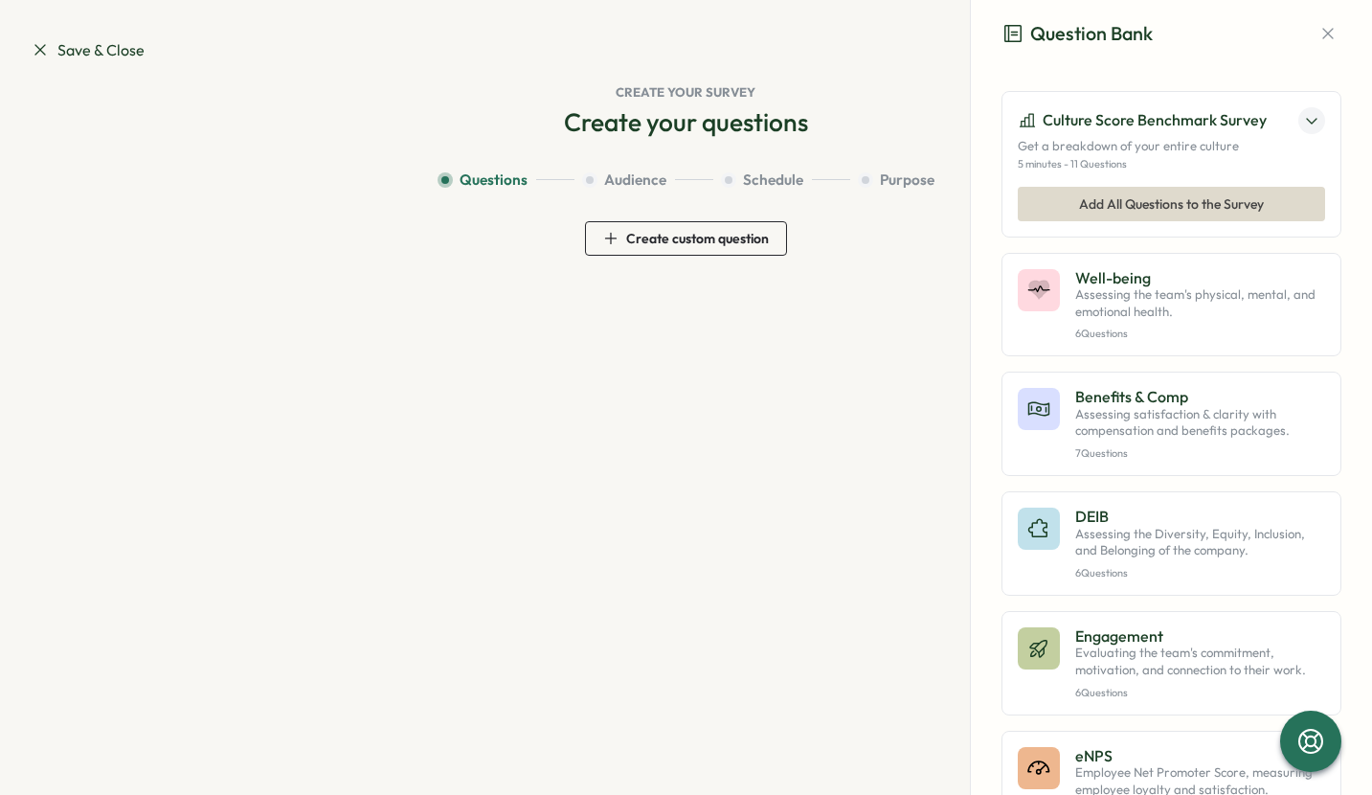
click at [41, 54] on icon at bounding box center [40, 49] width 19 height 19
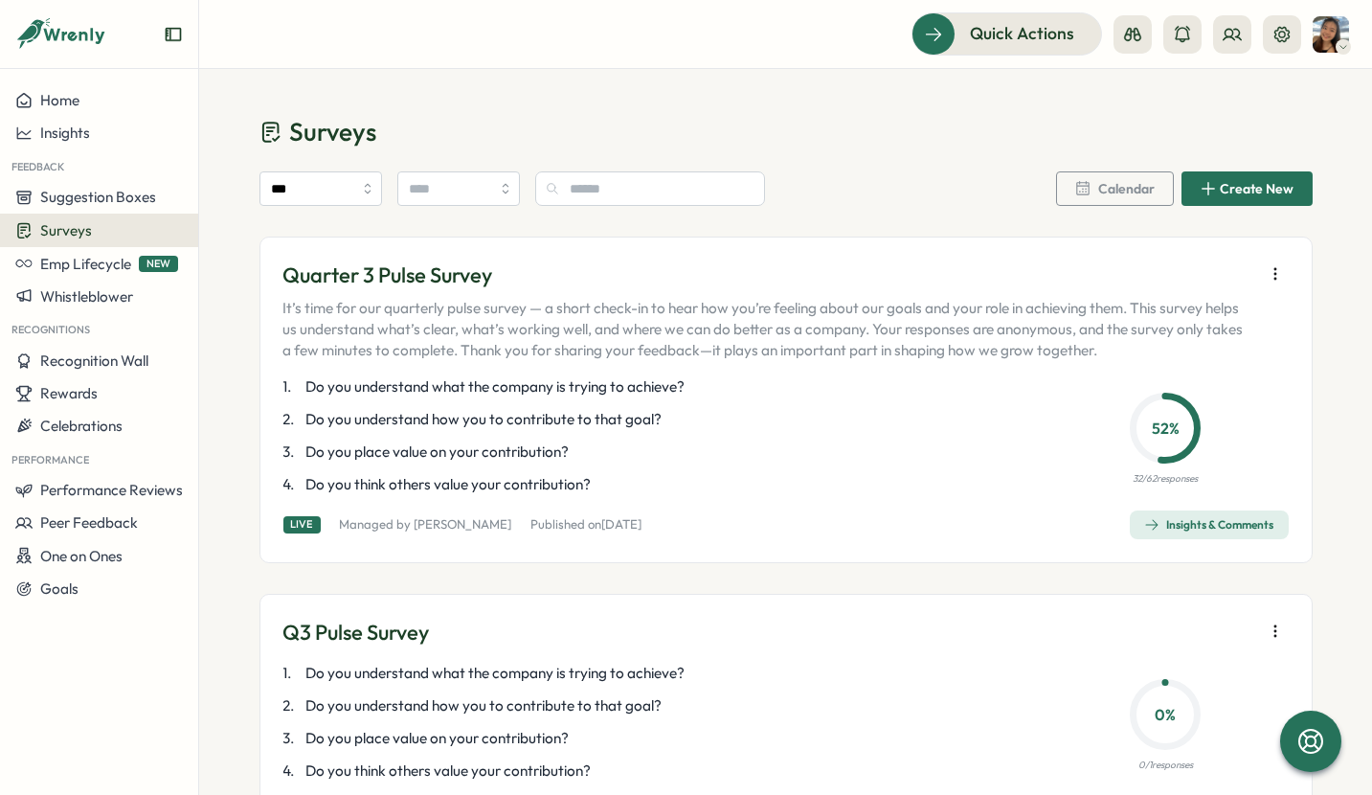
click at [1268, 274] on icon "button" at bounding box center [1275, 273] width 19 height 19
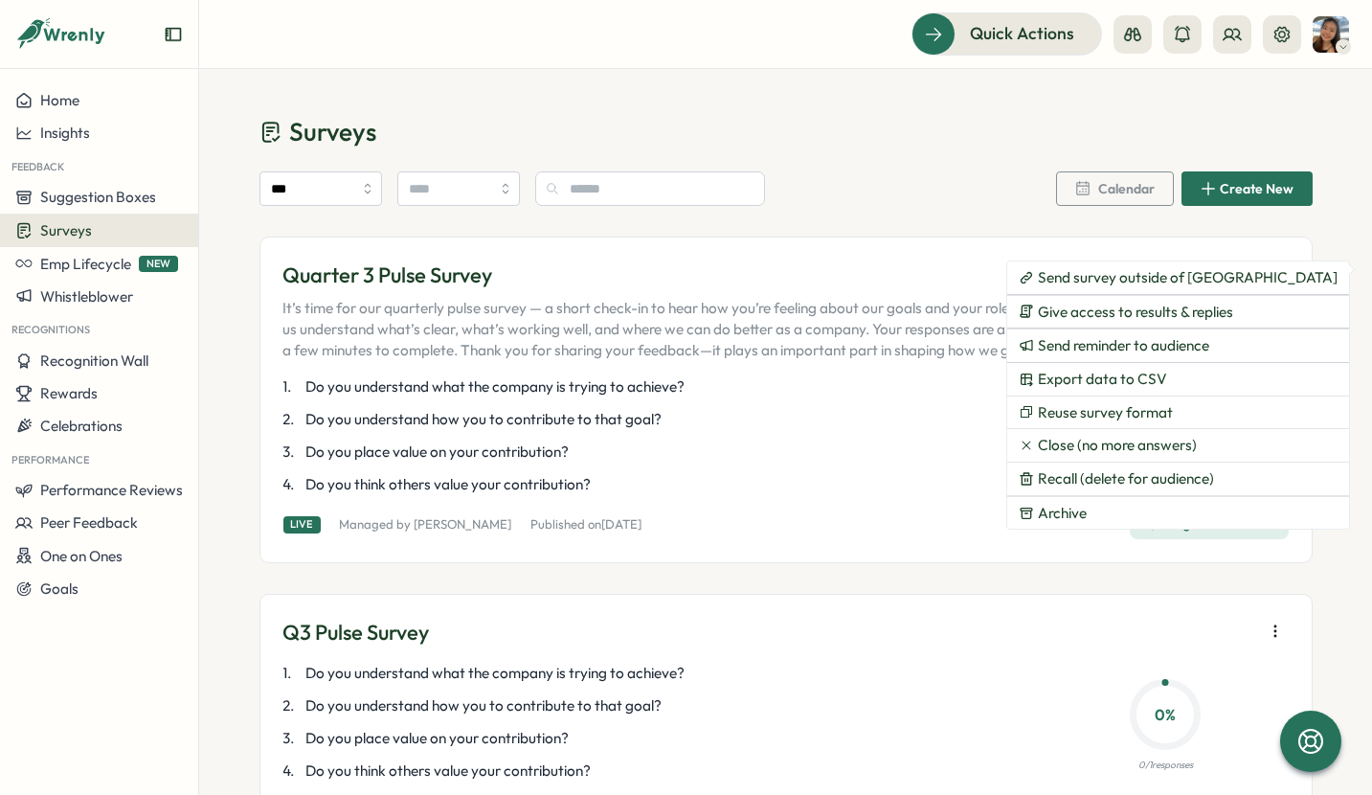
click at [818, 174] on div "*** Calendar Create New" at bounding box center [785, 188] width 1053 height 34
